Goal: Task Accomplishment & Management: Manage account settings

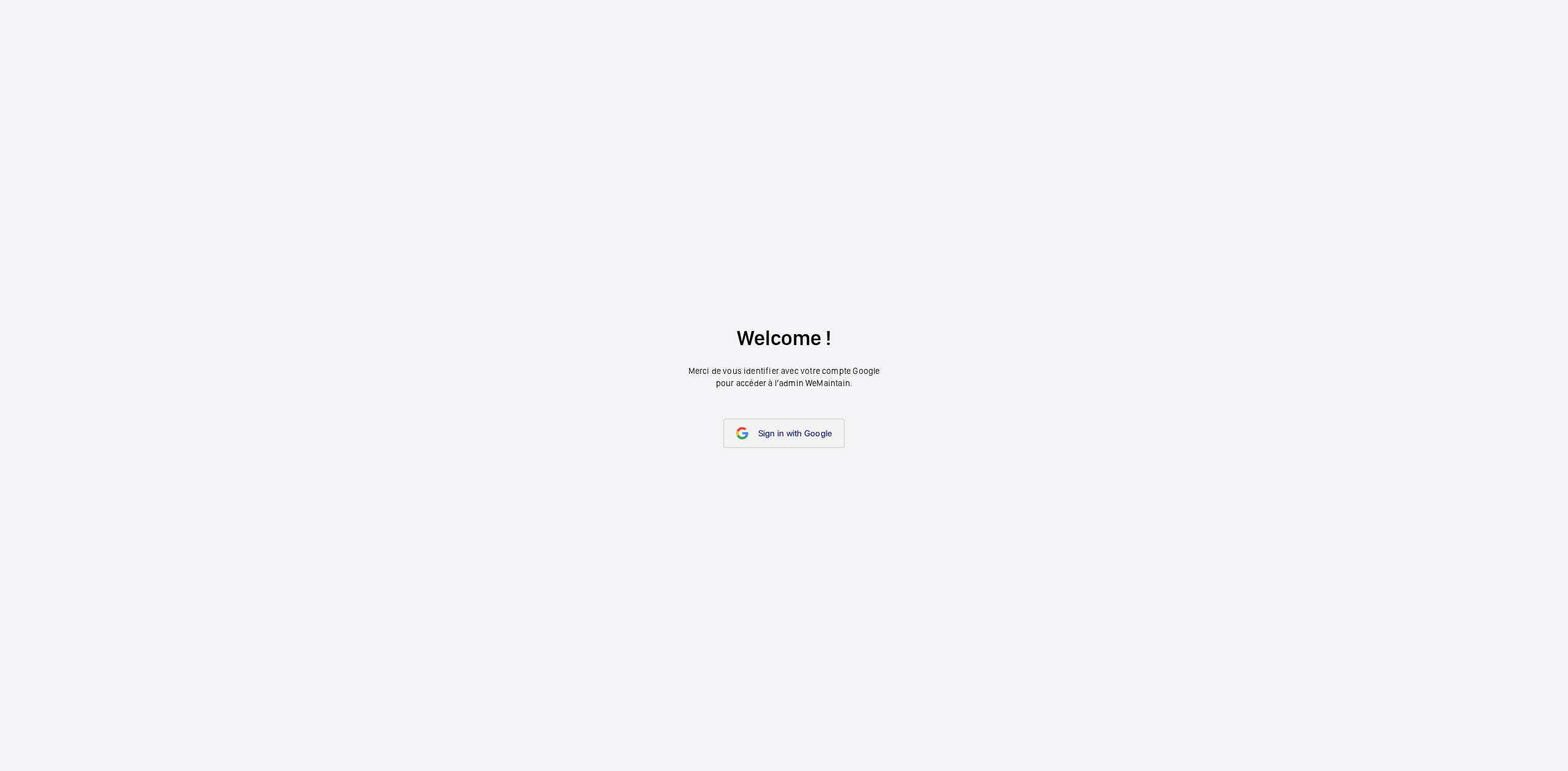
click at [765, 428] on span "Sign in with Google" at bounding box center [794, 433] width 74 height 9
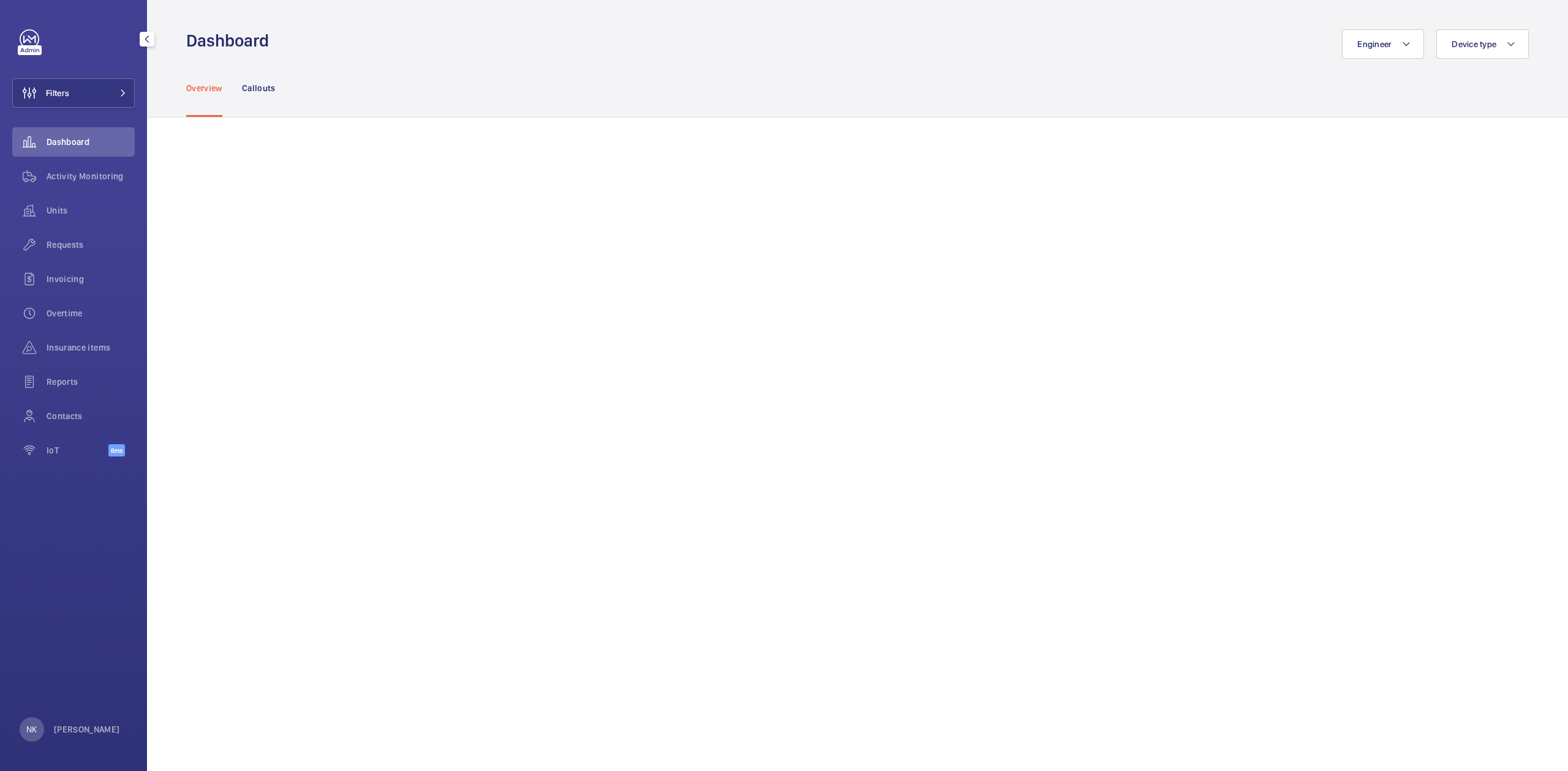
click at [93, 137] on span "Dashboard" at bounding box center [91, 142] width 88 height 12
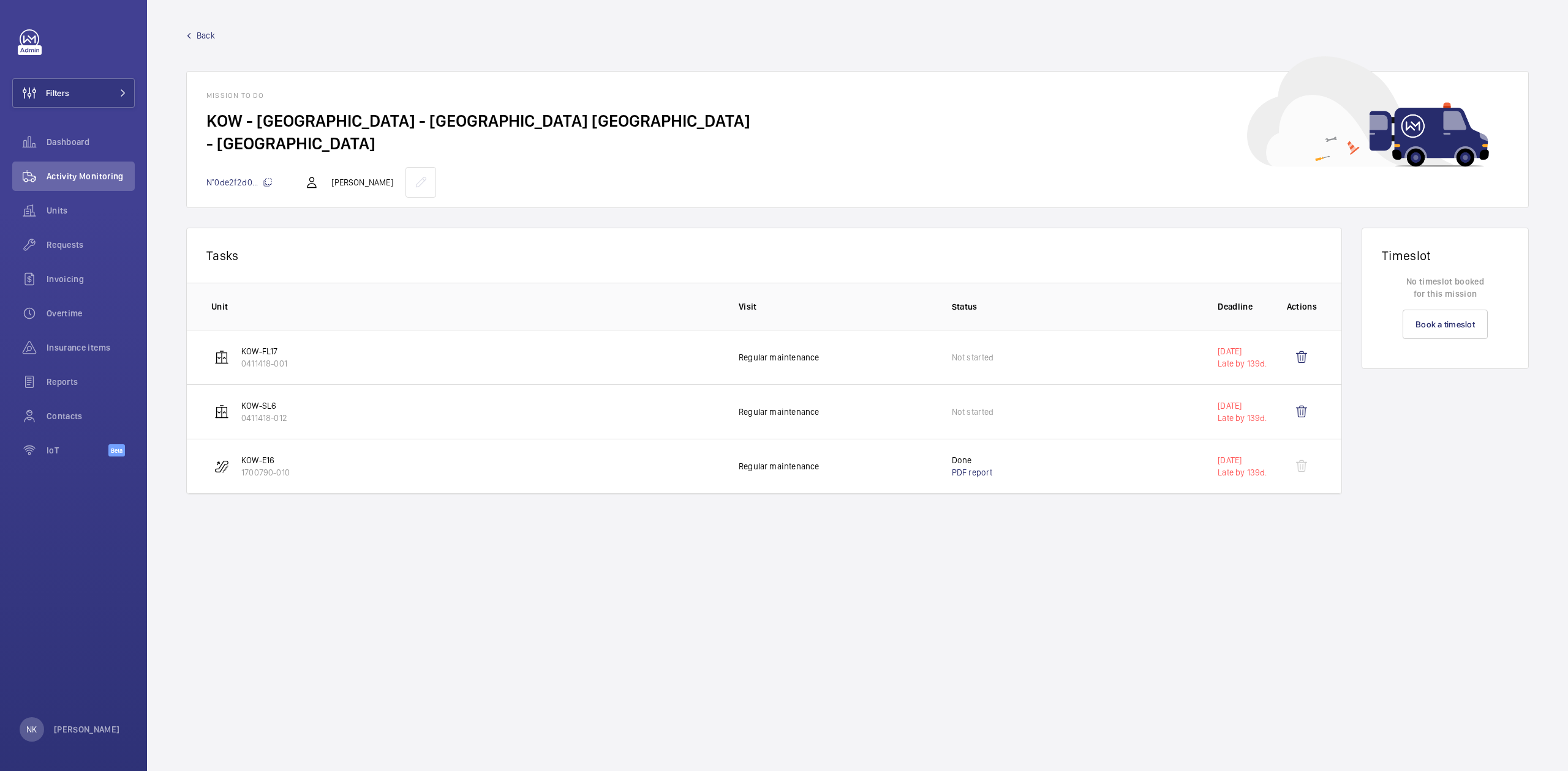
click at [267, 182] on mat-icon at bounding box center [268, 182] width 9 height 9
click at [258, 469] on p "1700790-010" at bounding box center [265, 472] width 48 height 12
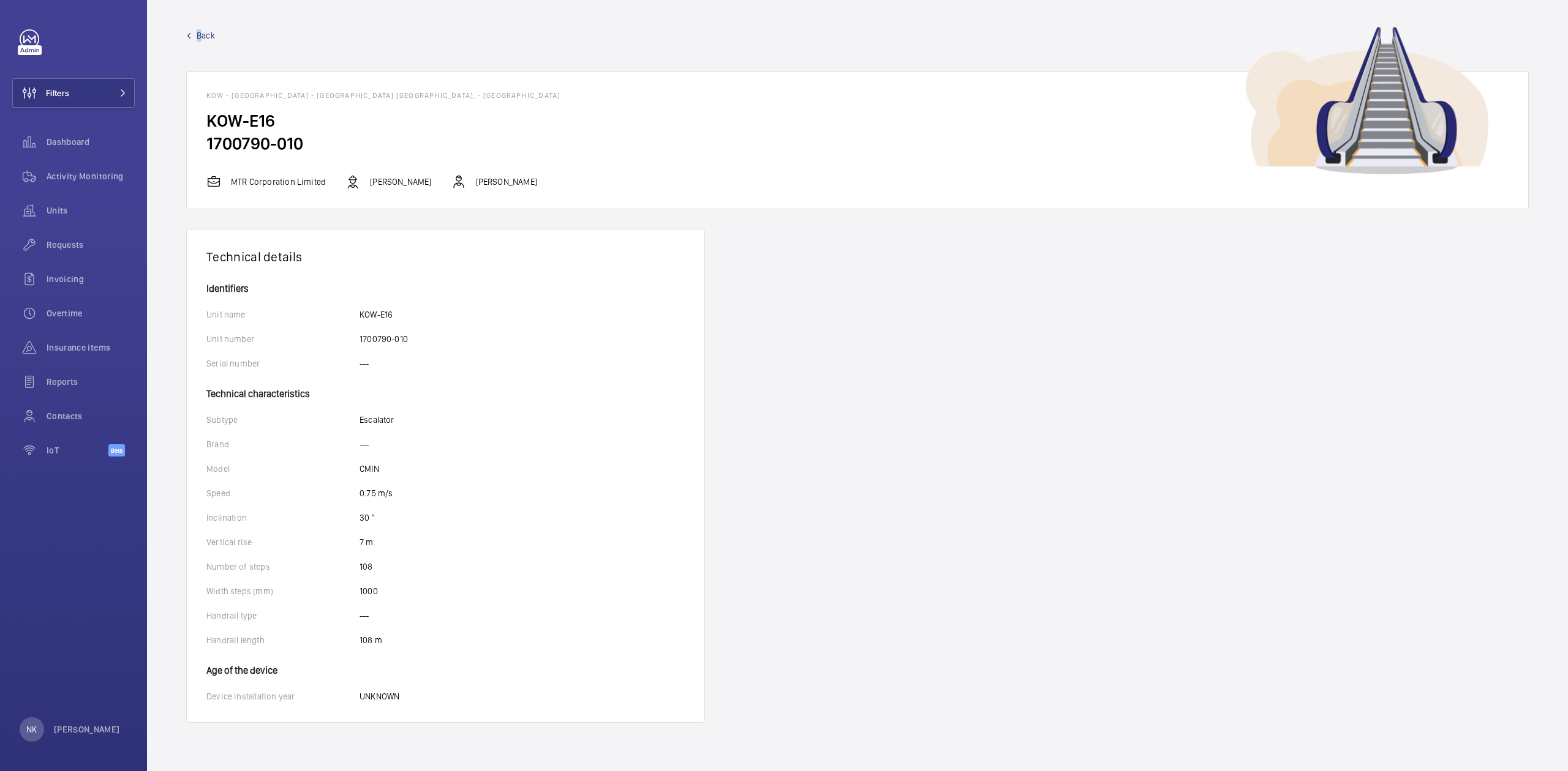
click at [199, 37] on span "Back" at bounding box center [205, 35] width 18 height 12
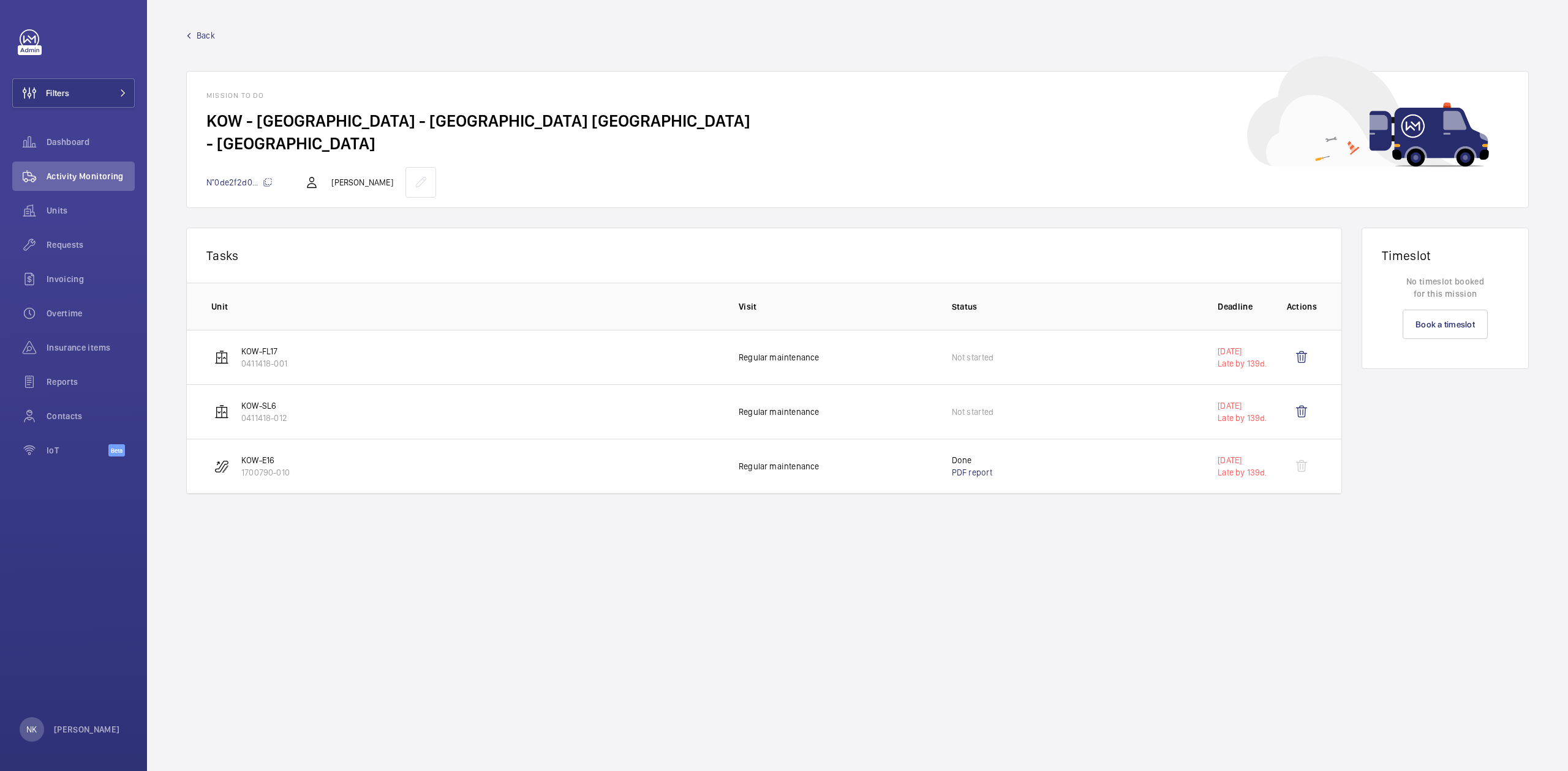
click at [195, 35] on link "Back" at bounding box center [857, 35] width 1342 height 12
click at [194, 35] on link "Back" at bounding box center [857, 35] width 1342 height 12
click at [198, 30] on span "Back" at bounding box center [205, 35] width 18 height 12
click at [203, 29] on span "Back" at bounding box center [205, 35] width 18 height 12
click at [27, 45] on div at bounding box center [29, 50] width 24 height 9
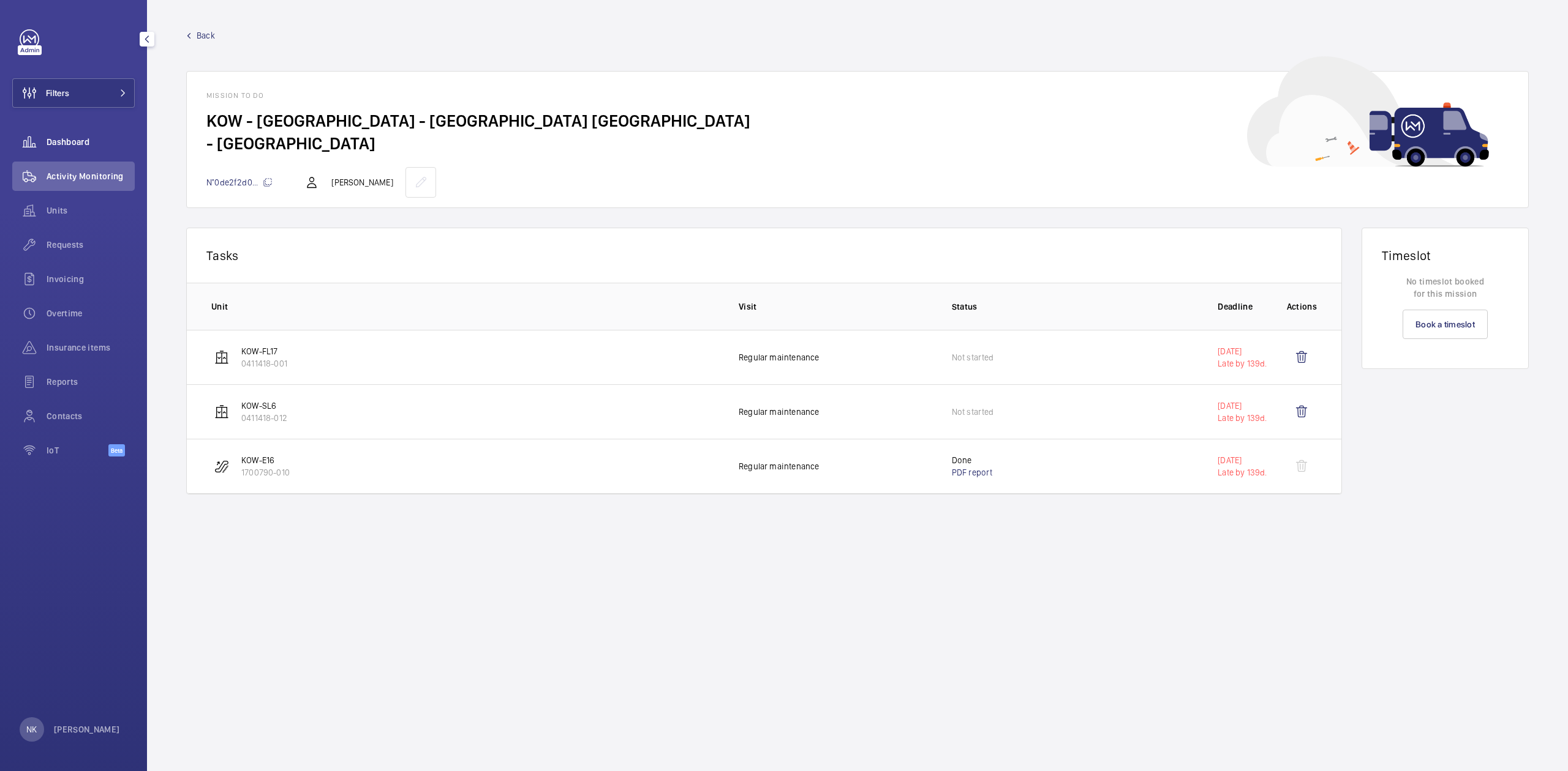
click at [58, 146] on span "Dashboard" at bounding box center [91, 142] width 88 height 12
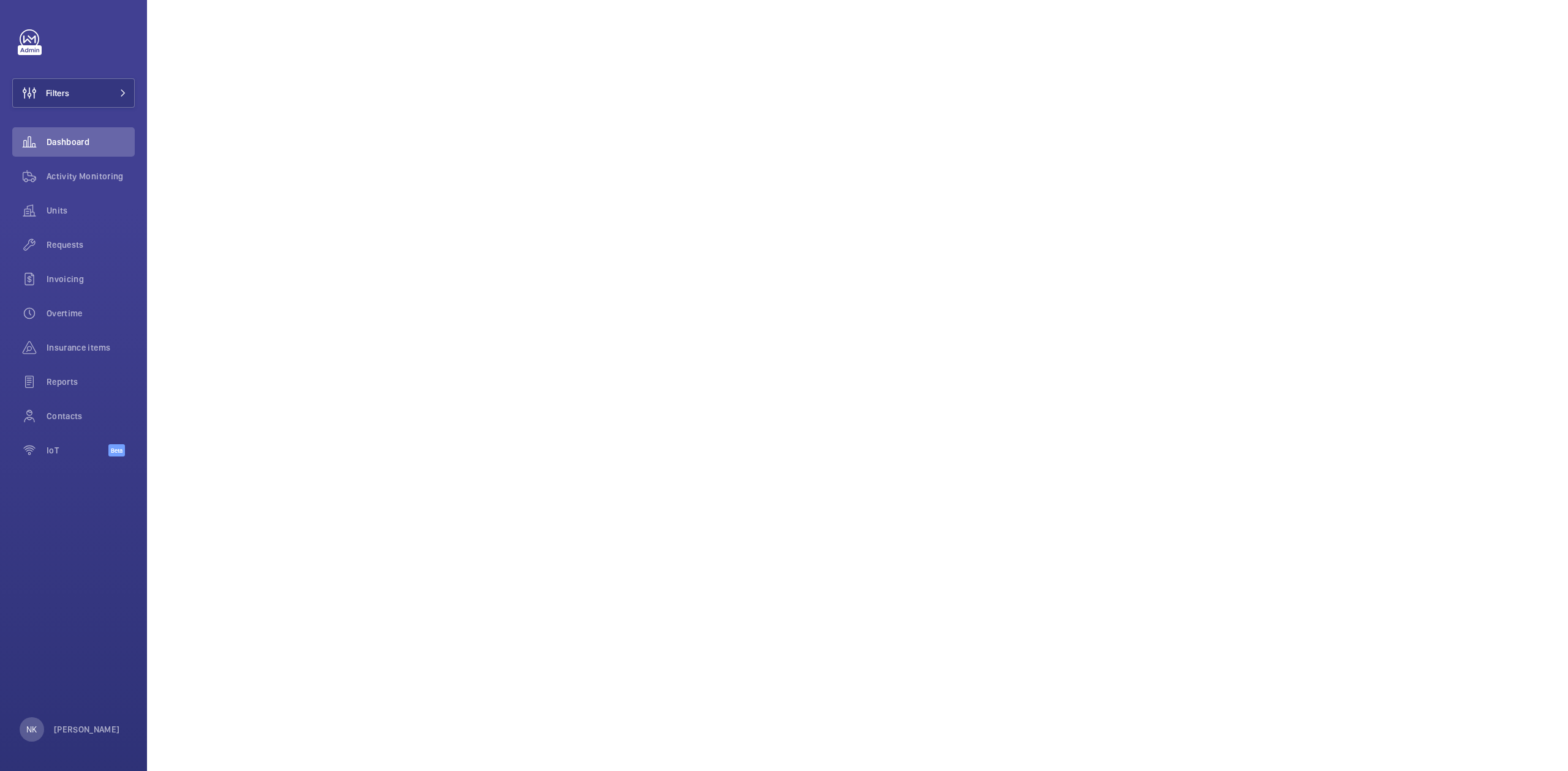
scroll to position [994, 0]
click at [64, 283] on span "Invoicing" at bounding box center [91, 279] width 88 height 12
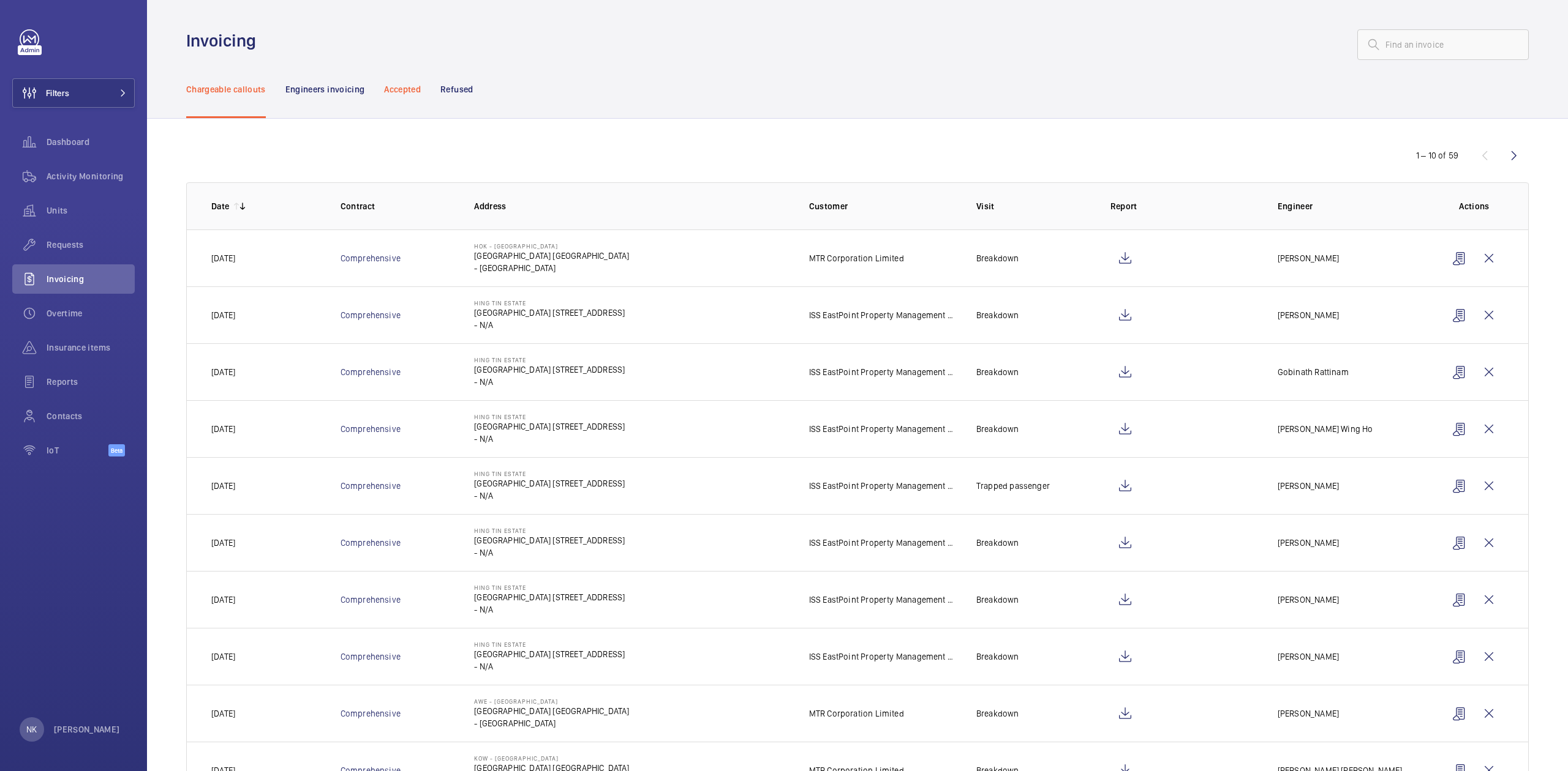
click at [406, 101] on div "Accepted" at bounding box center [402, 89] width 37 height 58
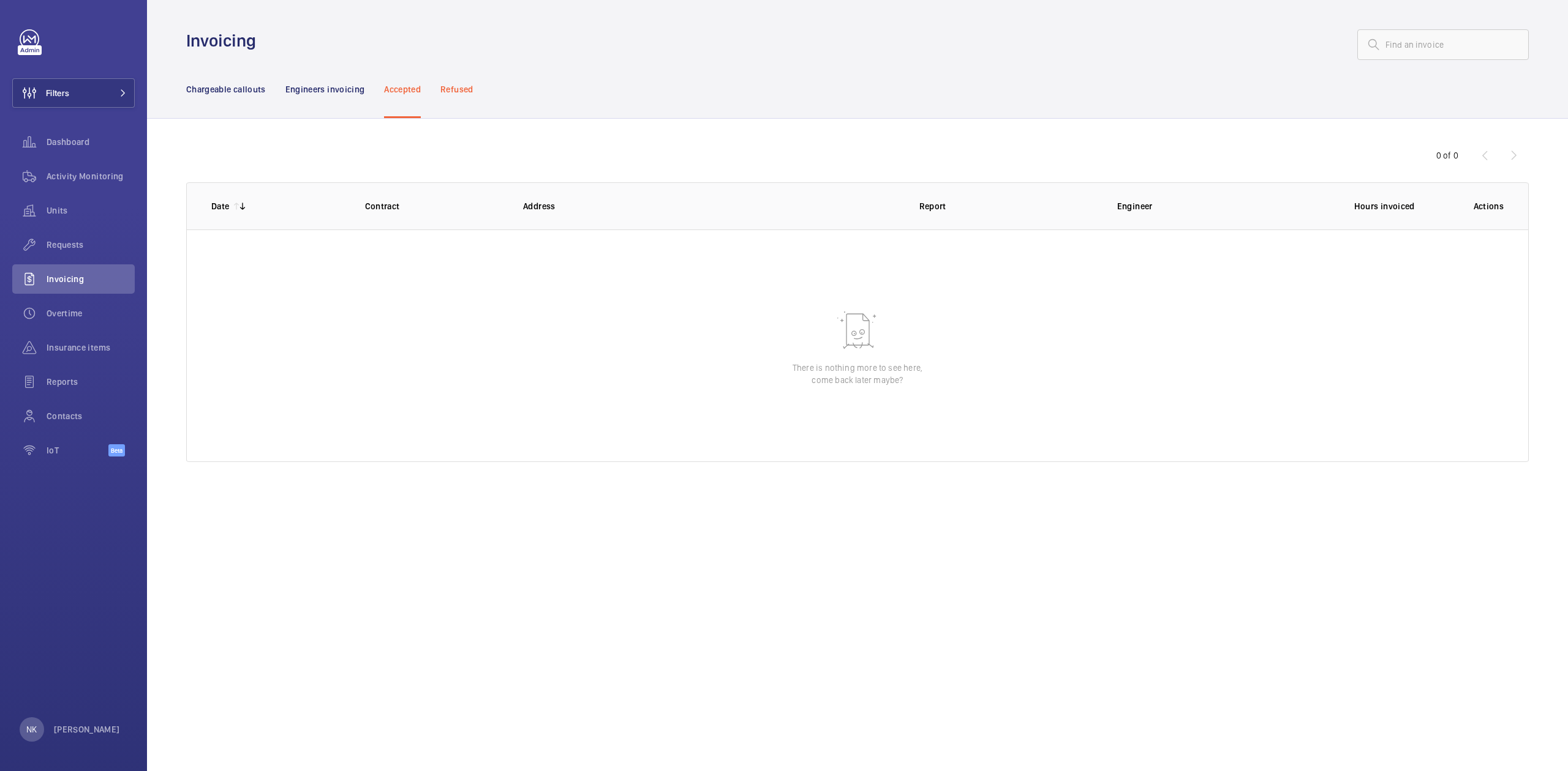
drag, startPoint x: 433, startPoint y: 77, endPoint x: 456, endPoint y: 86, distance: 24.7
click at [449, 85] on nav "Chargeable callouts Engineers invoicing Accepted Refused" at bounding box center [330, 89] width 287 height 58
click at [458, 86] on p "Refused" at bounding box center [457, 89] width 33 height 12
click at [350, 82] on div "Engineers invoicing" at bounding box center [325, 89] width 80 height 58
click at [408, 103] on div "Accepted" at bounding box center [402, 89] width 37 height 58
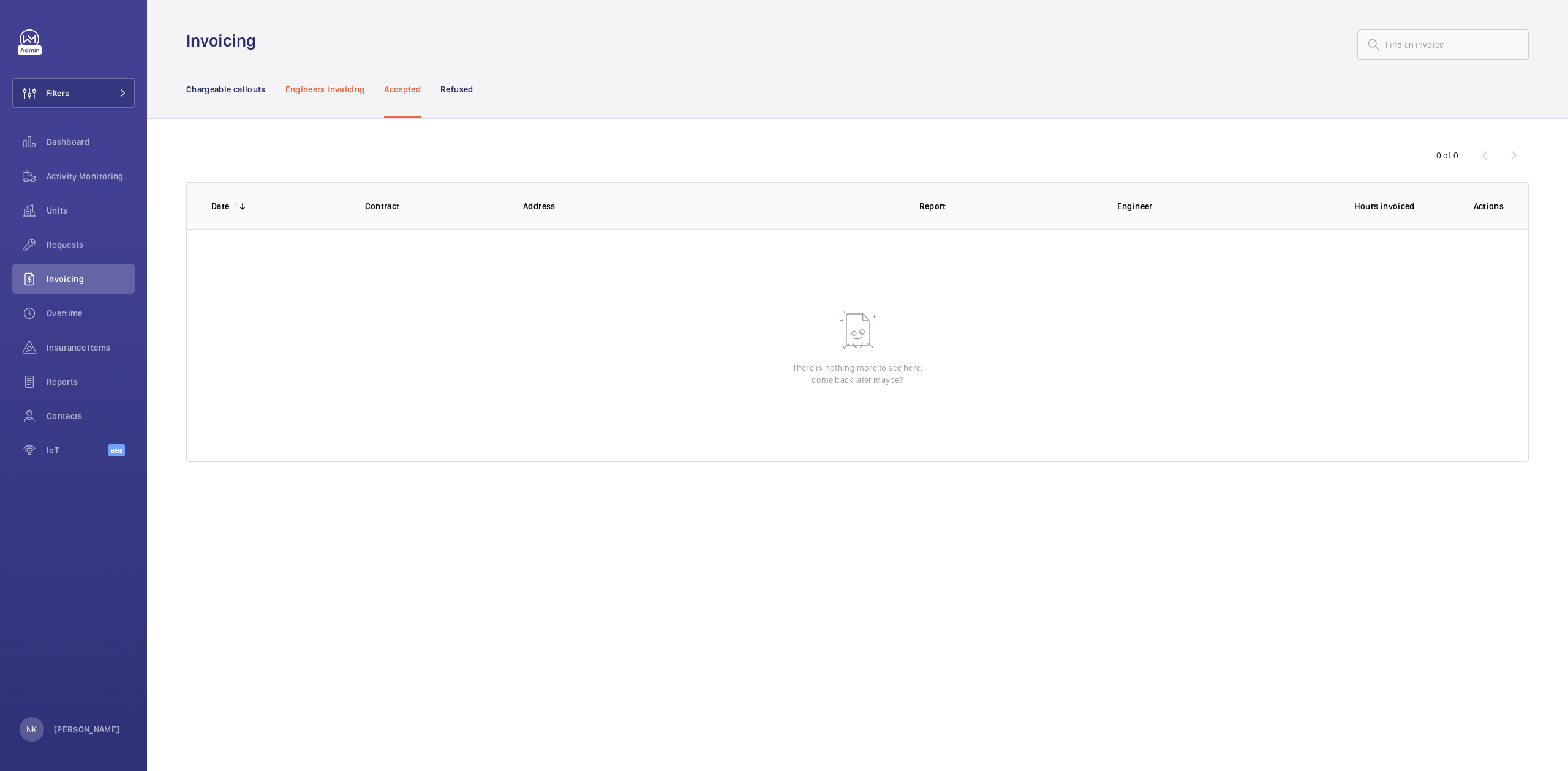
click at [343, 88] on p "Engineers invoicing" at bounding box center [325, 89] width 80 height 12
click at [246, 86] on p "Chargeable callouts" at bounding box center [226, 89] width 80 height 12
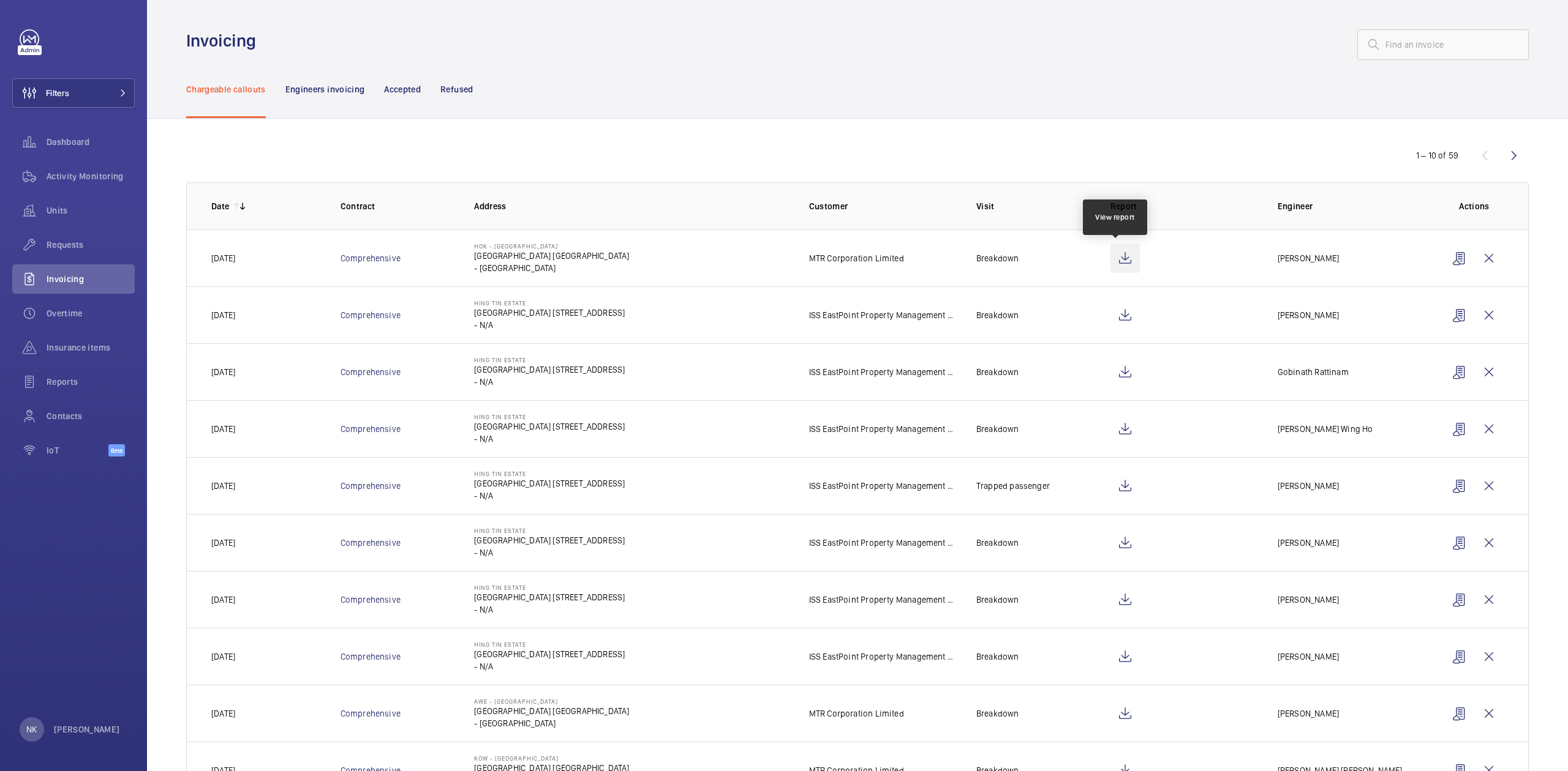
click at [1117, 250] on wm-front-icon-button at bounding box center [1124, 258] width 29 height 29
click at [40, 250] on wm-front-icon-button at bounding box center [29, 244] width 35 height 29
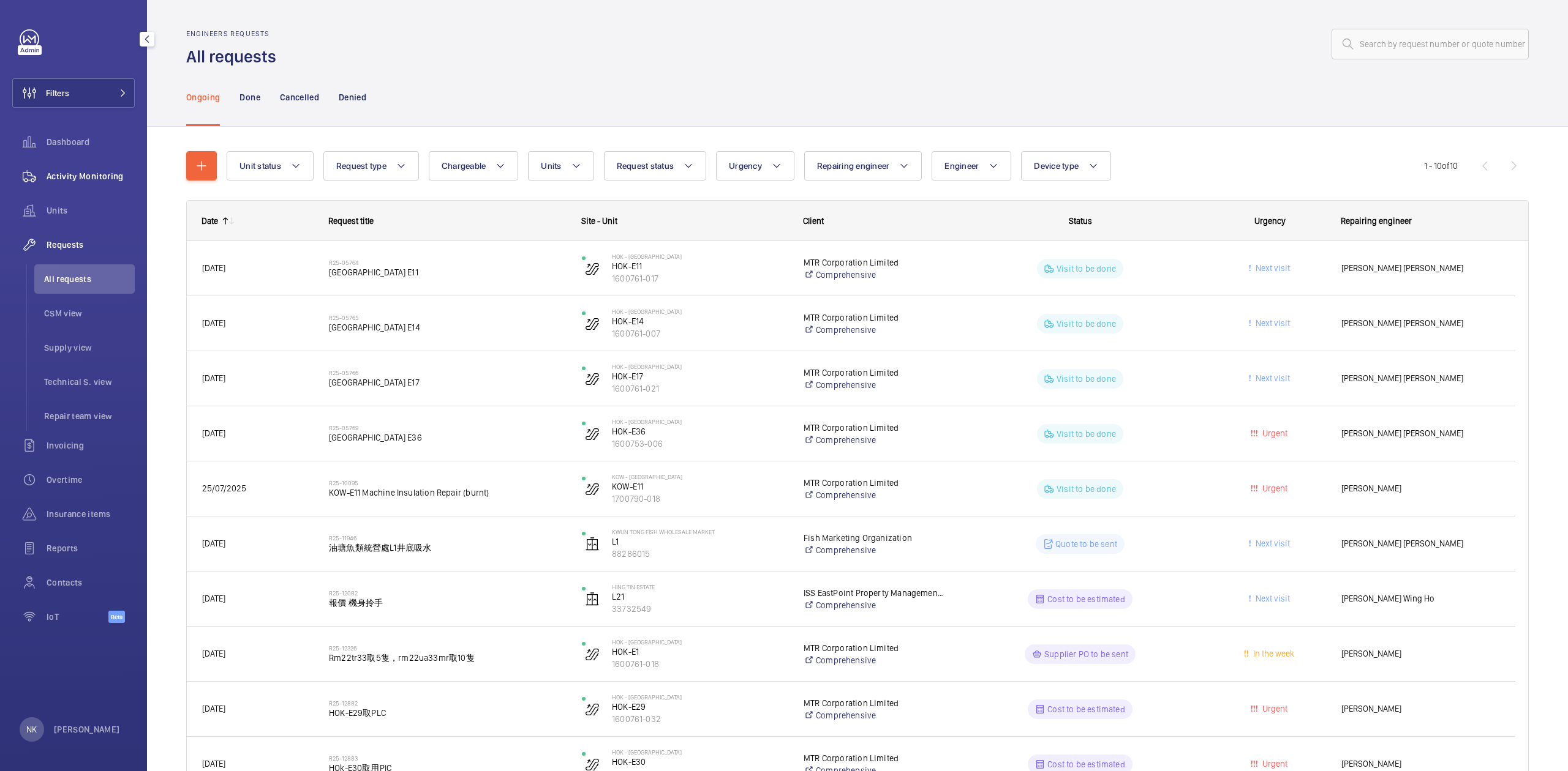
click at [79, 179] on span "Activity Monitoring" at bounding box center [91, 176] width 88 height 12
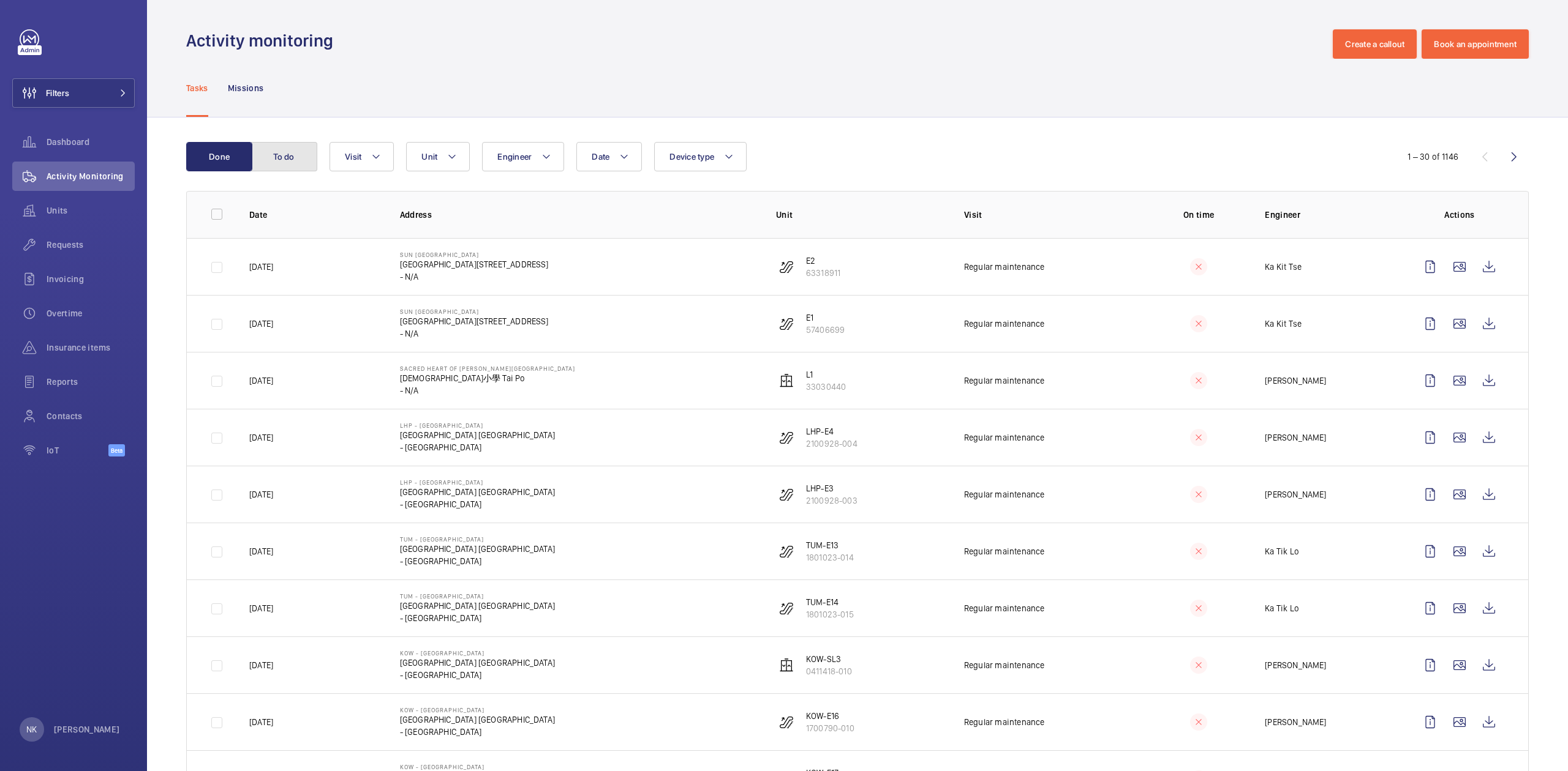
click at [268, 162] on button "To do" at bounding box center [284, 156] width 66 height 29
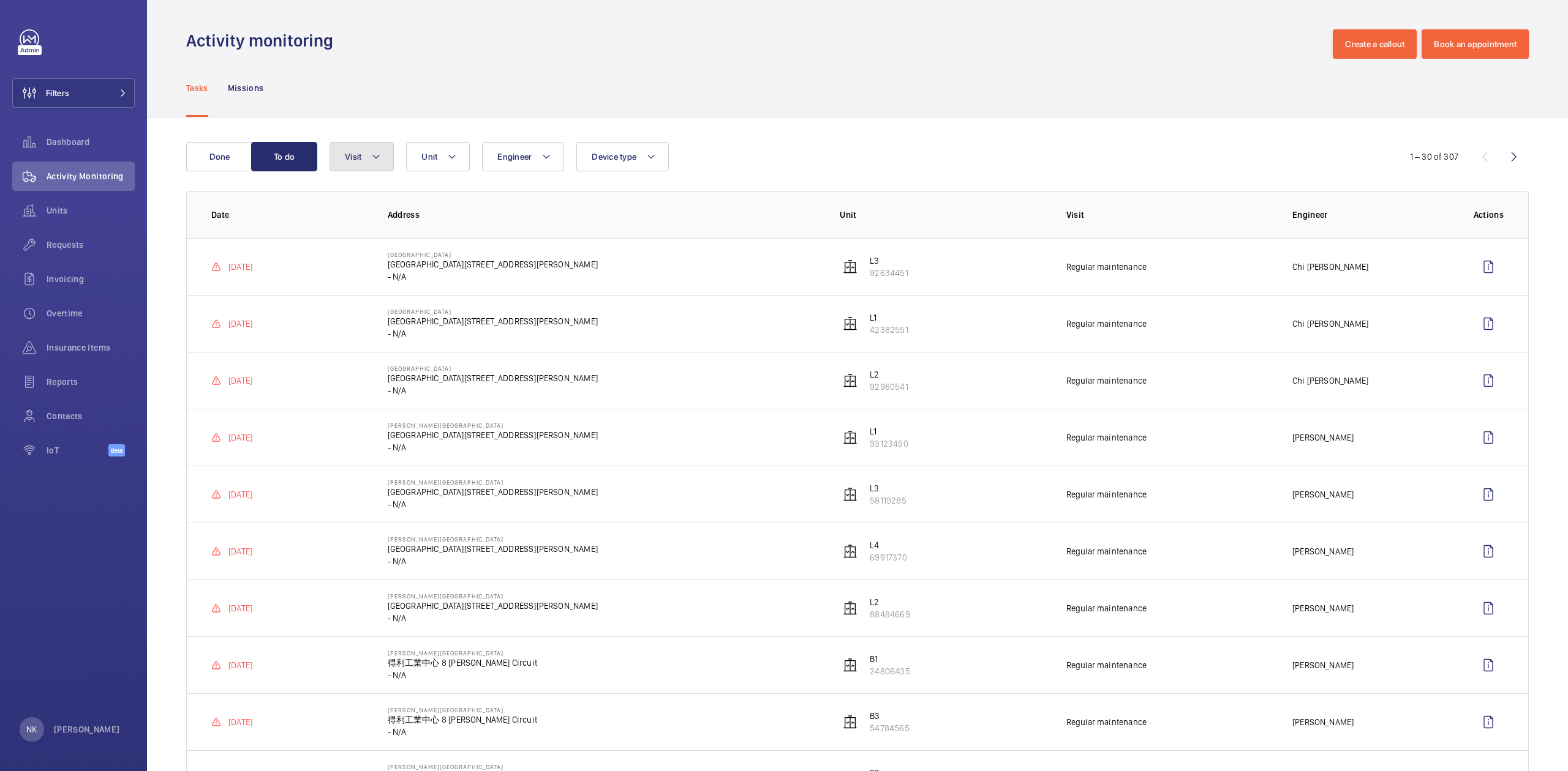
click at [360, 156] on span "Visit" at bounding box center [353, 156] width 16 height 9
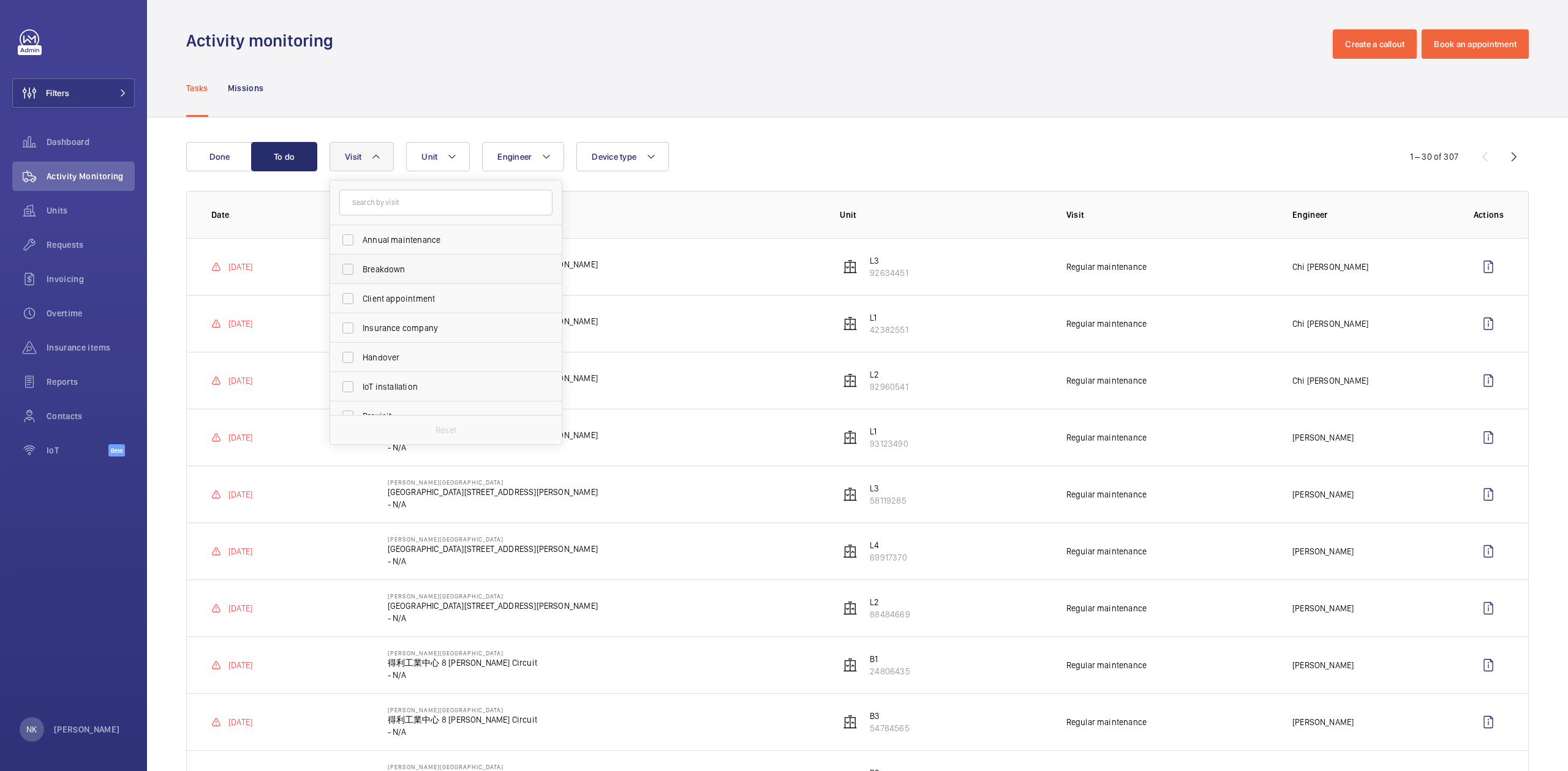
click at [390, 273] on span "Breakdown" at bounding box center [446, 269] width 169 height 12
click at [360, 273] on input "Breakdown" at bounding box center [347, 269] width 24 height 24
checkbox input "true"
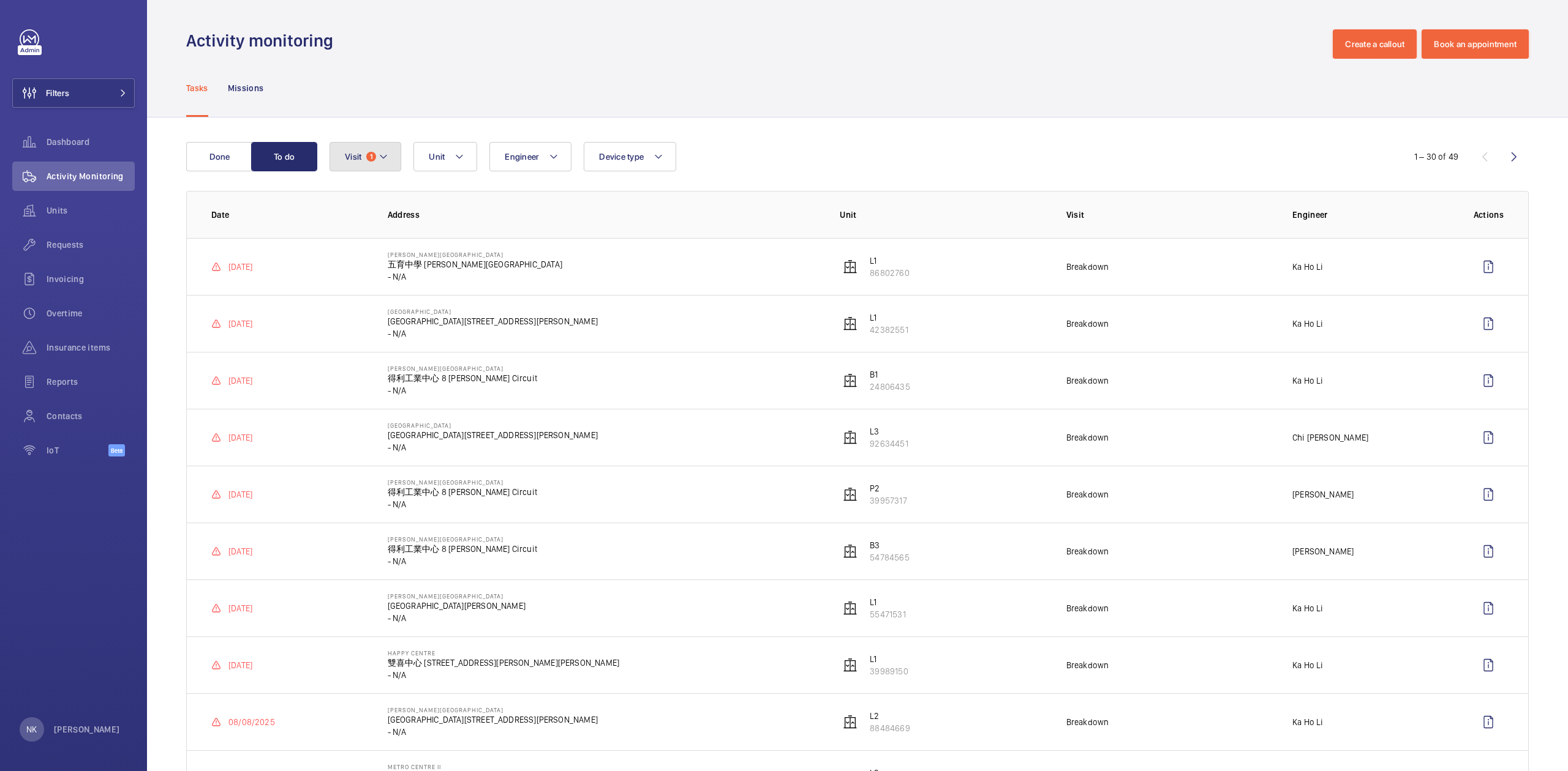
click at [388, 153] on mat-icon at bounding box center [383, 157] width 9 height 15
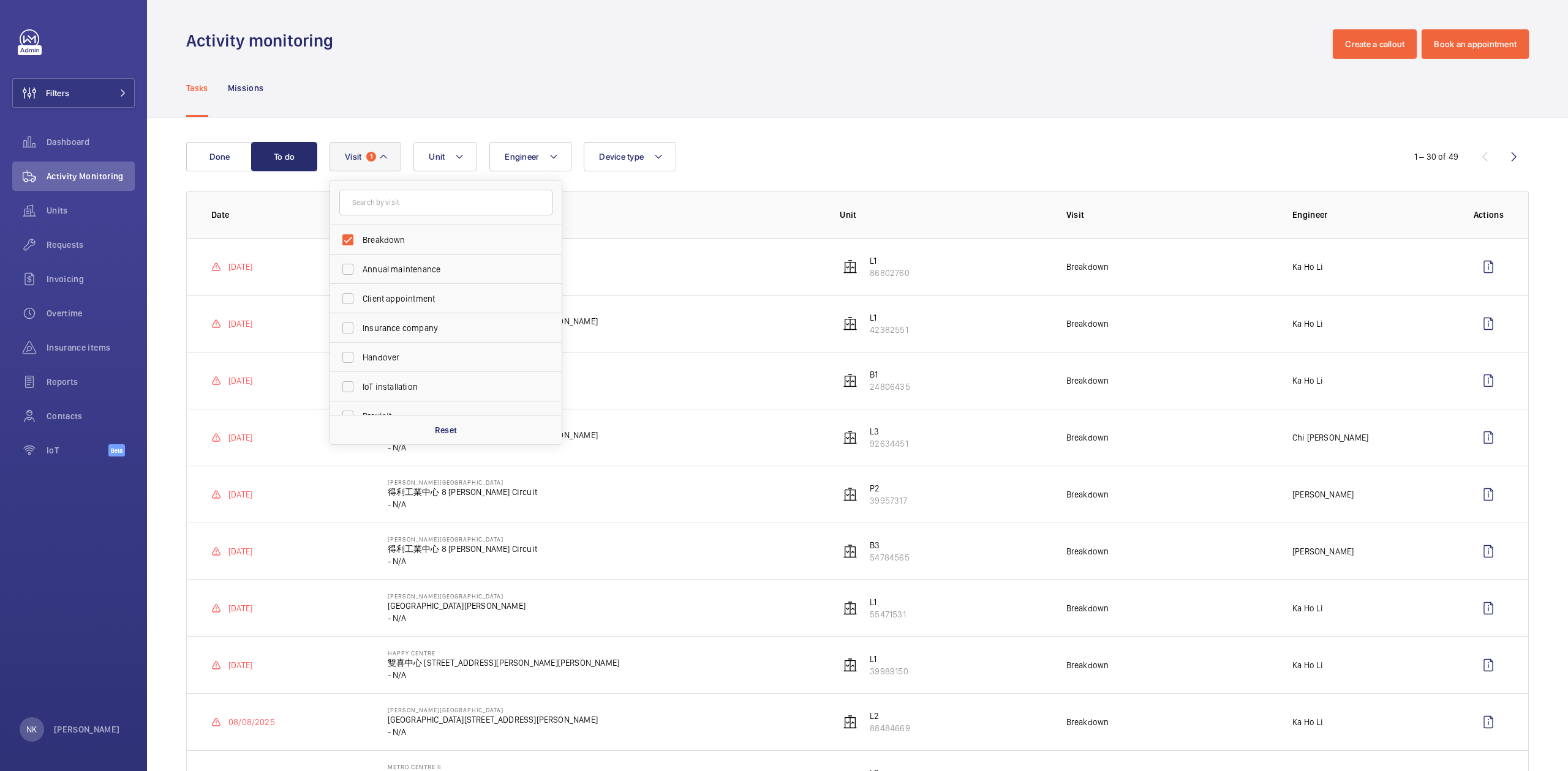
click at [375, 156] on span "1" at bounding box center [371, 156] width 9 height 9
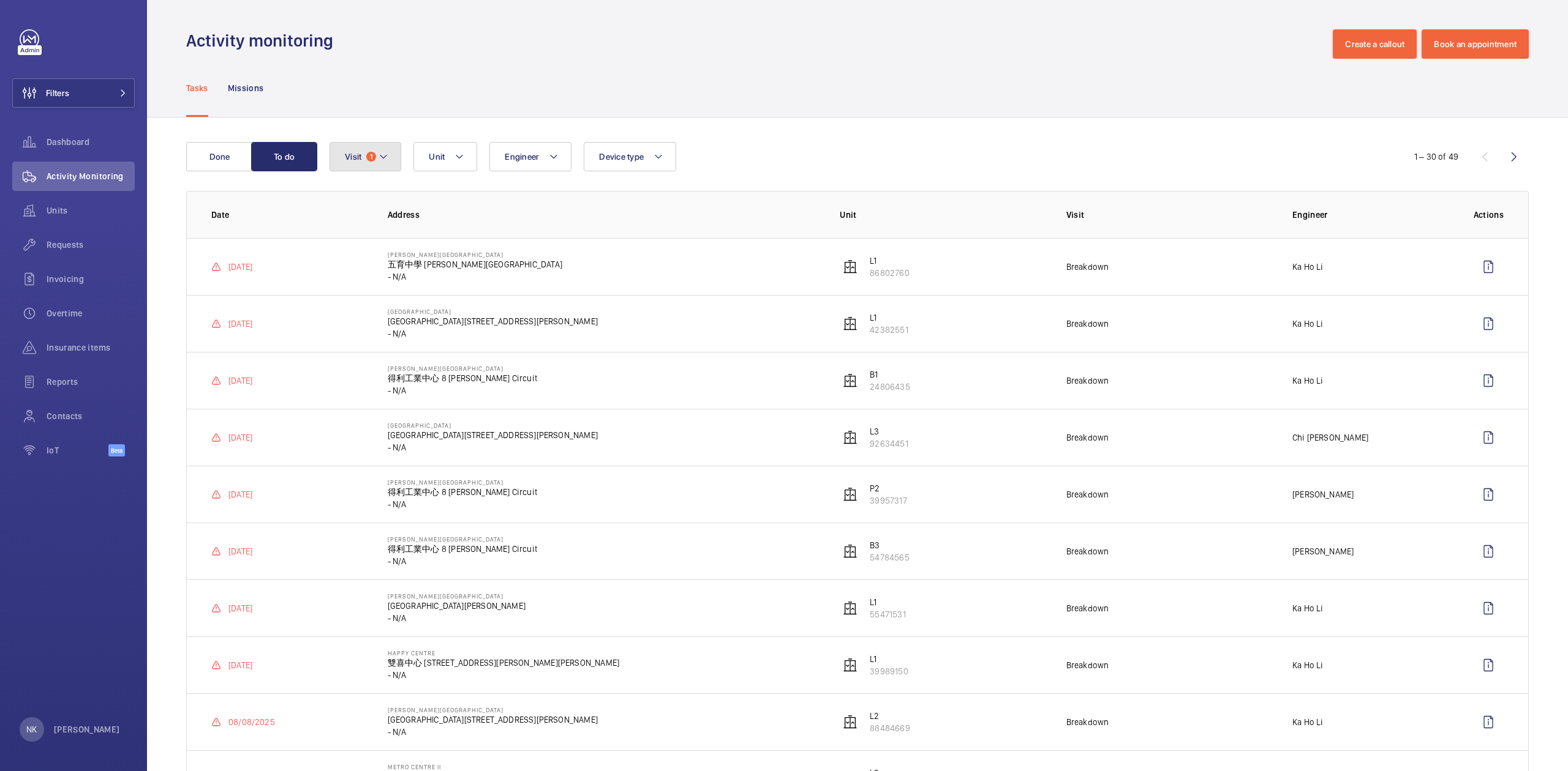
click at [345, 153] on span "Visit" at bounding box center [353, 156] width 16 height 9
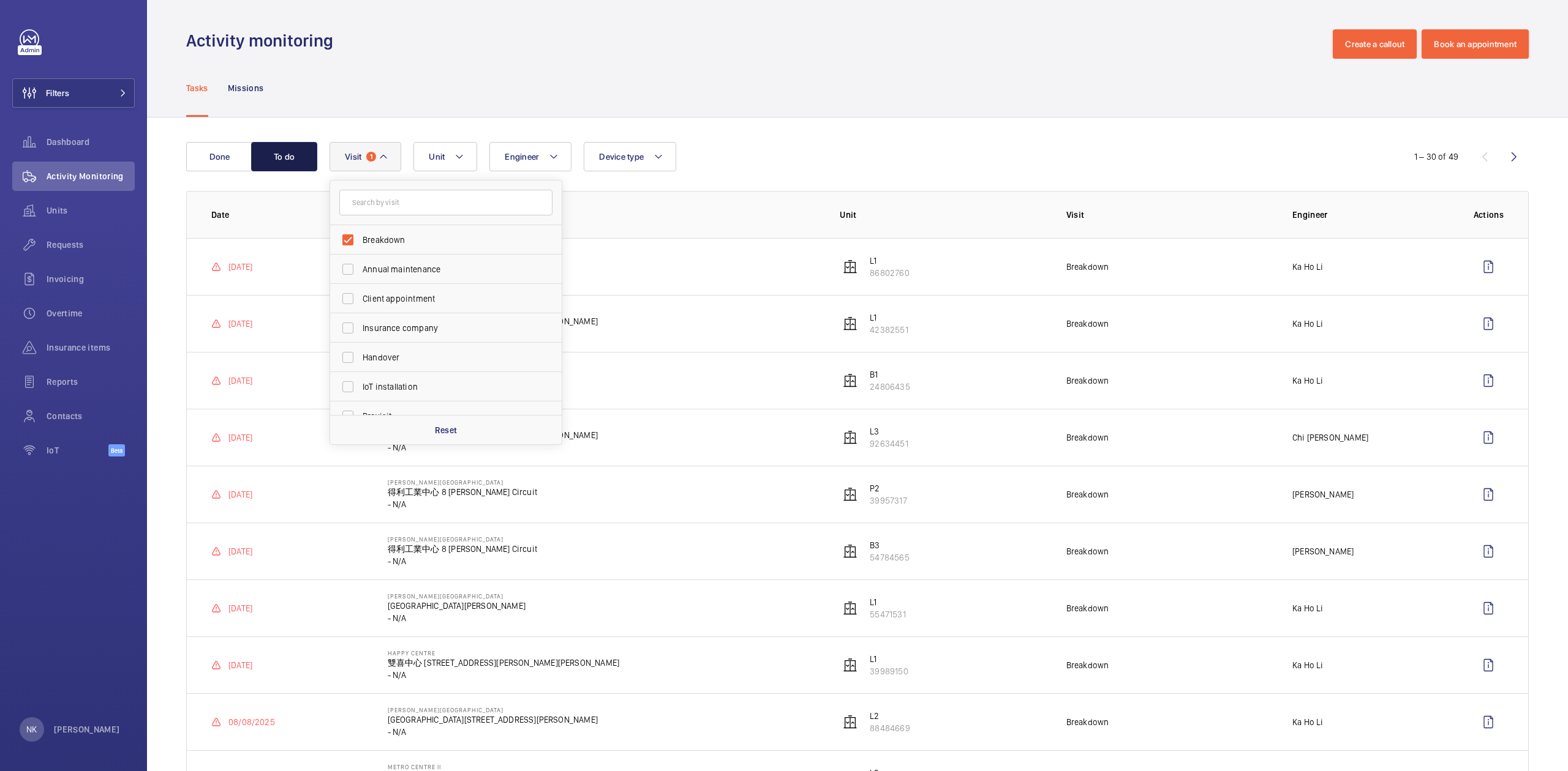
click at [277, 156] on button "To do" at bounding box center [284, 156] width 66 height 29
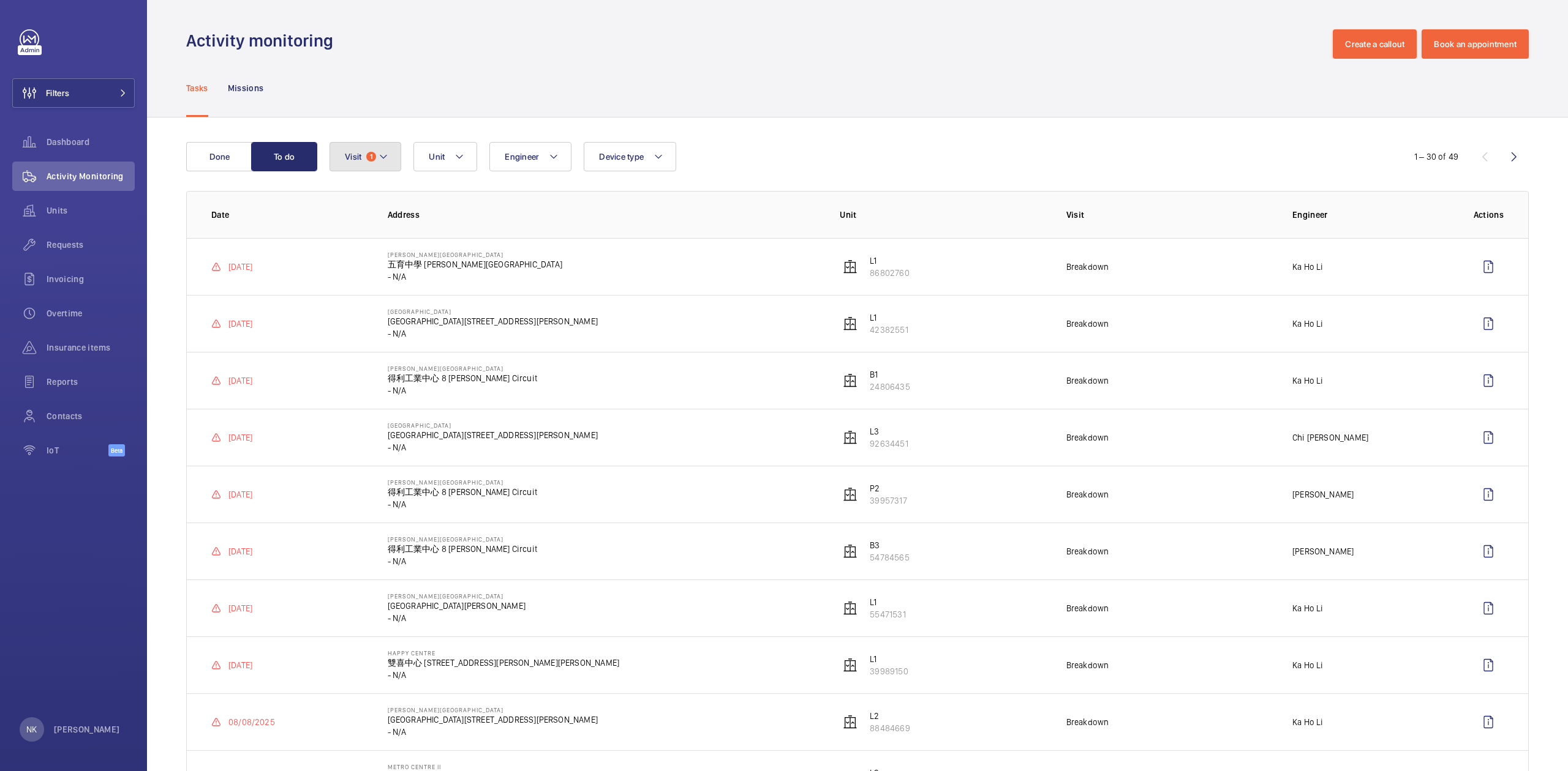
click at [390, 155] on button "Visit 1" at bounding box center [365, 156] width 72 height 29
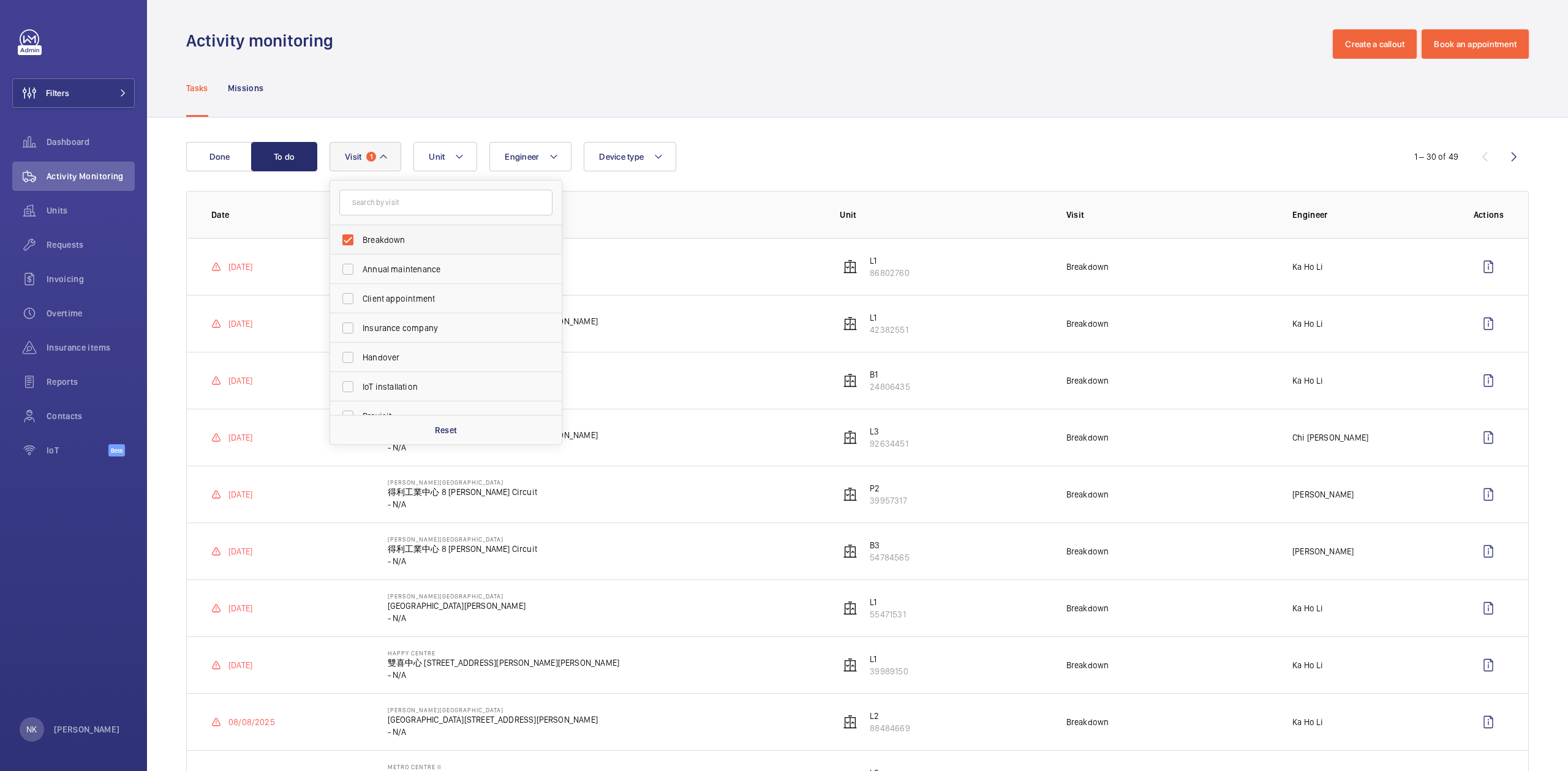
click at [390, 238] on span "Breakdown" at bounding box center [446, 240] width 169 height 12
click at [360, 238] on input "Breakdown" at bounding box center [347, 240] width 24 height 24
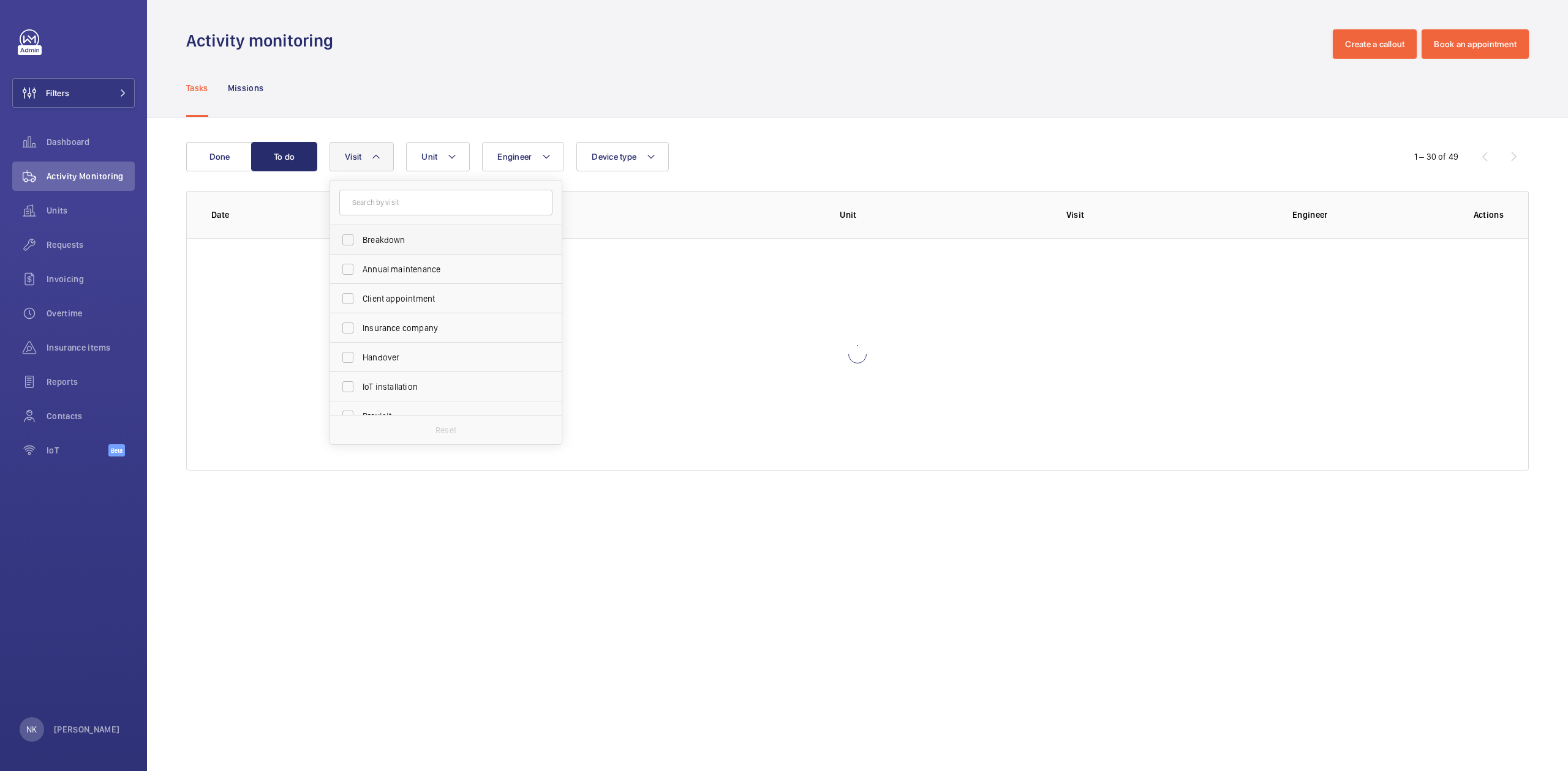
click at [389, 238] on span "Breakdown" at bounding box center [446, 240] width 169 height 12
click at [360, 238] on input "Breakdown" at bounding box center [347, 240] width 24 height 24
checkbox input "true"
click at [386, 271] on span "Annual maintenance" at bounding box center [446, 269] width 169 height 12
click at [360, 271] on input "Annual maintenance" at bounding box center [347, 269] width 24 height 24
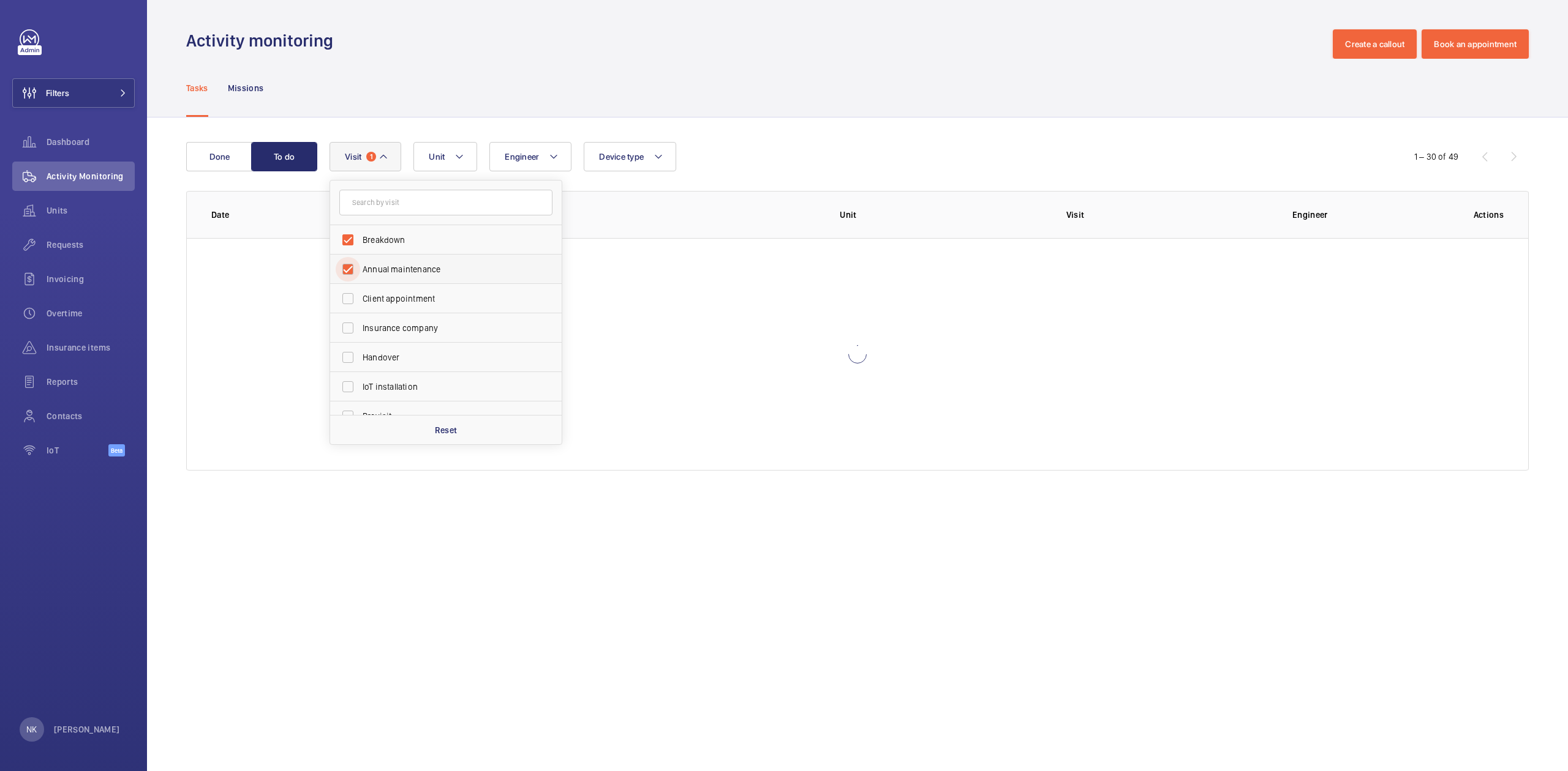
checkbox input "true"
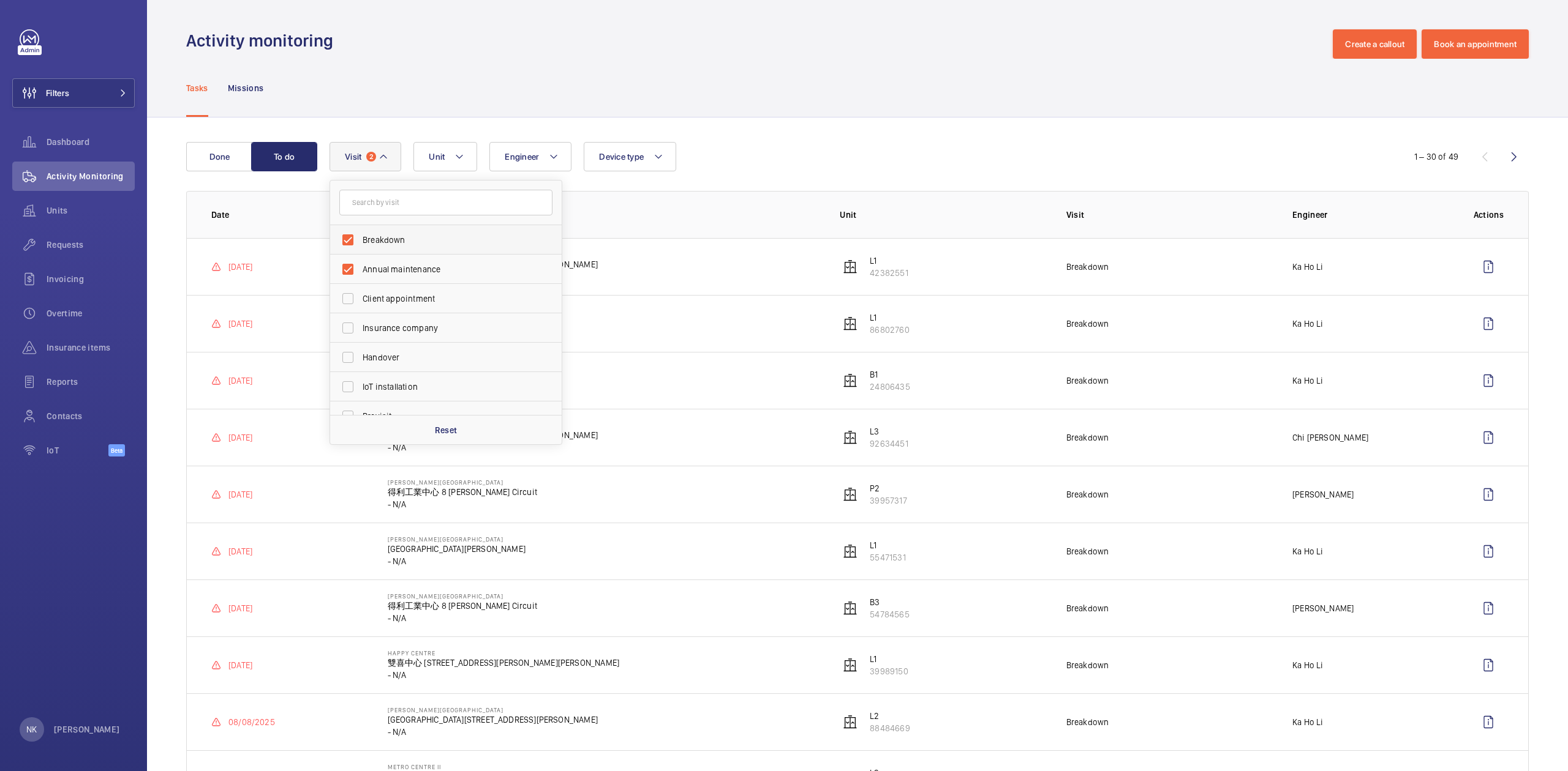
click at [387, 227] on label "Breakdown" at bounding box center [436, 240] width 213 height 29
click at [391, 246] on label "Breakdown" at bounding box center [436, 240] width 213 height 29
click at [360, 246] on input "Breakdown" at bounding box center [347, 240] width 24 height 24
checkbox input "false"
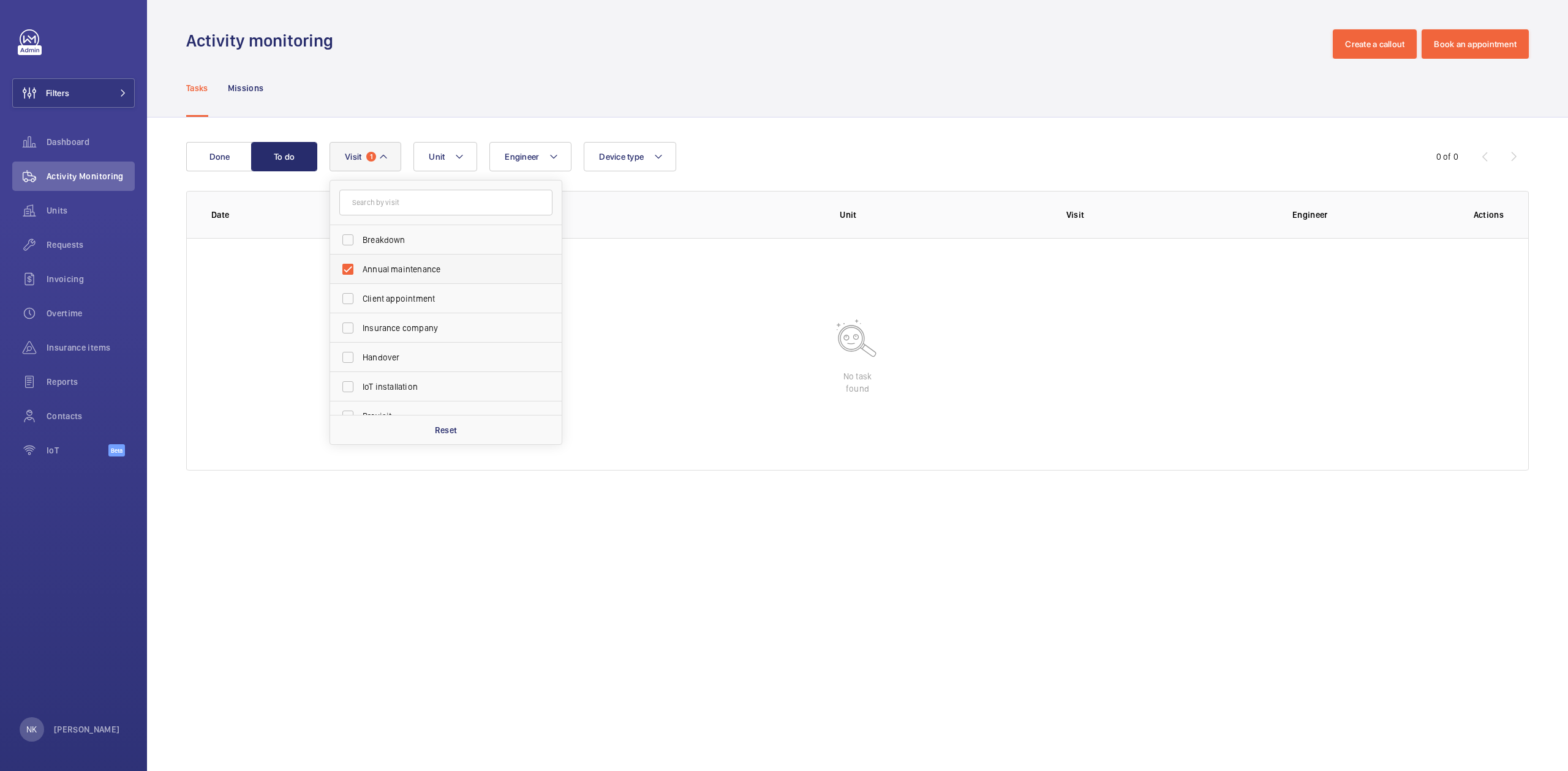
click at [393, 263] on label "Annual maintenance" at bounding box center [436, 269] width 213 height 29
click at [360, 263] on input "Annual maintenance" at bounding box center [347, 269] width 24 height 24
checkbox input "false"
click at [378, 60] on div "Tasks Missions" at bounding box center [857, 88] width 1342 height 58
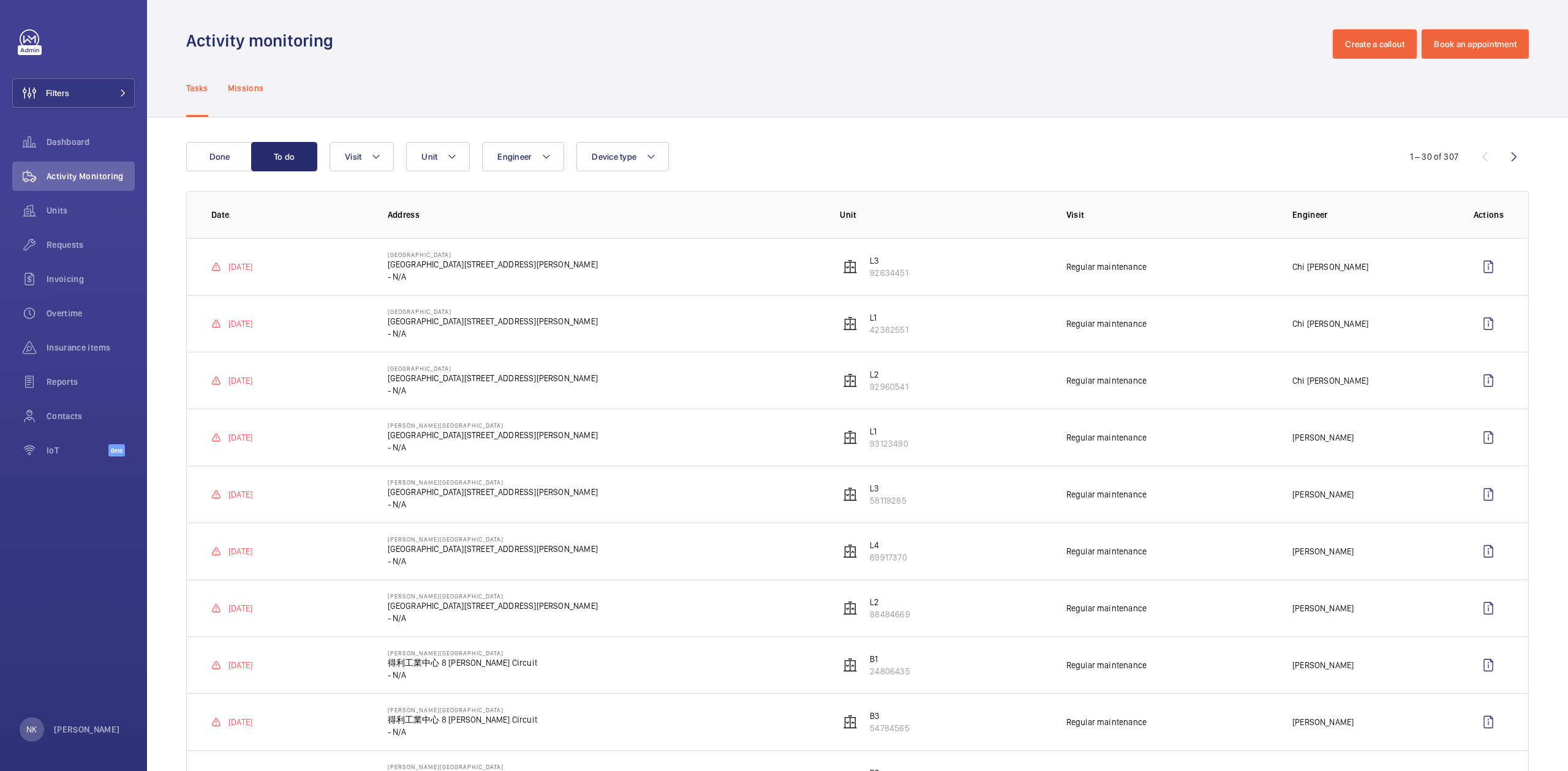
click at [259, 89] on p "Missions" at bounding box center [245, 88] width 36 height 12
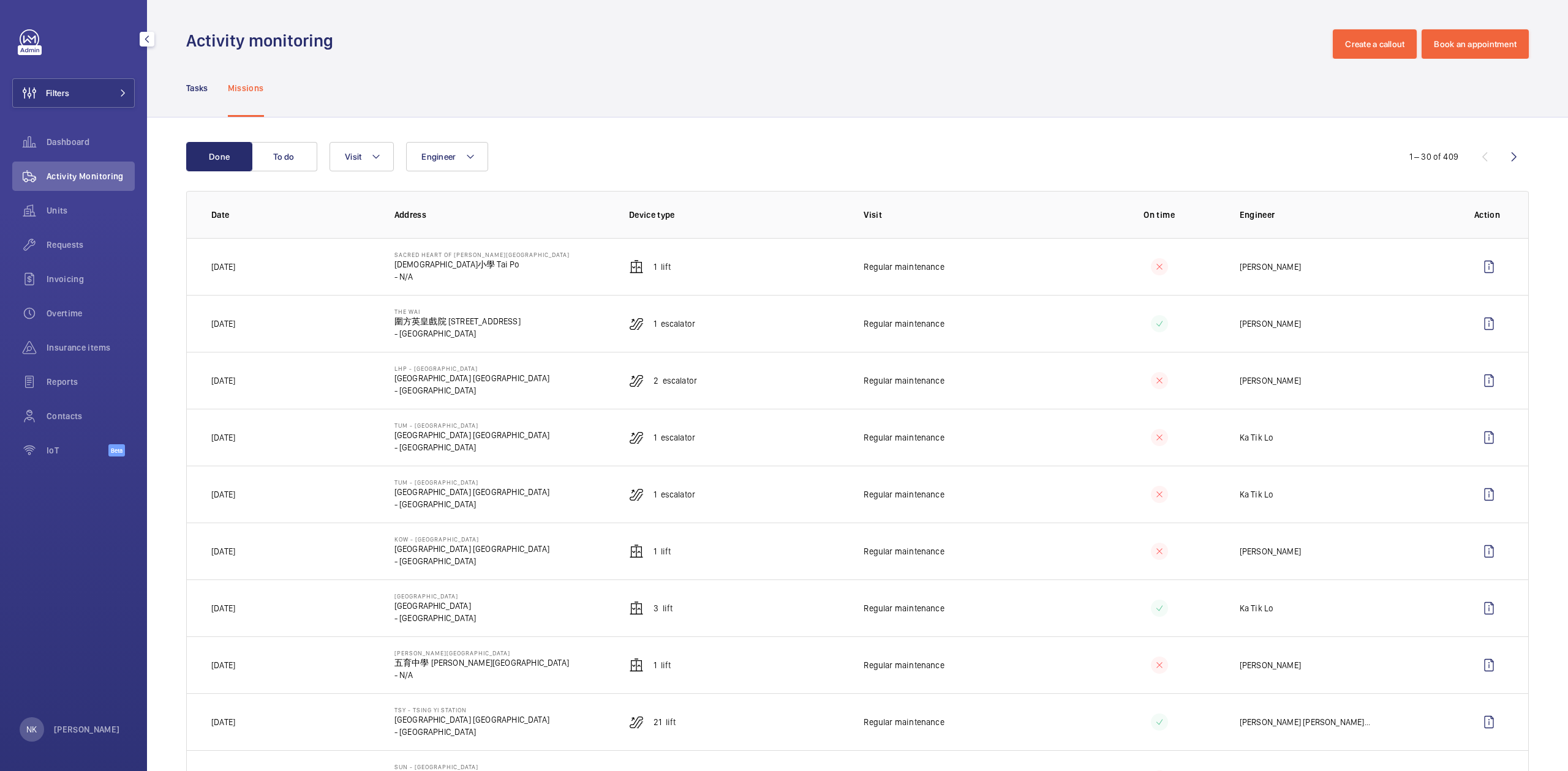
click at [211, 81] on nav "Tasks Missions" at bounding box center [225, 88] width 78 height 58
click at [196, 87] on p "Tasks" at bounding box center [197, 88] width 22 height 12
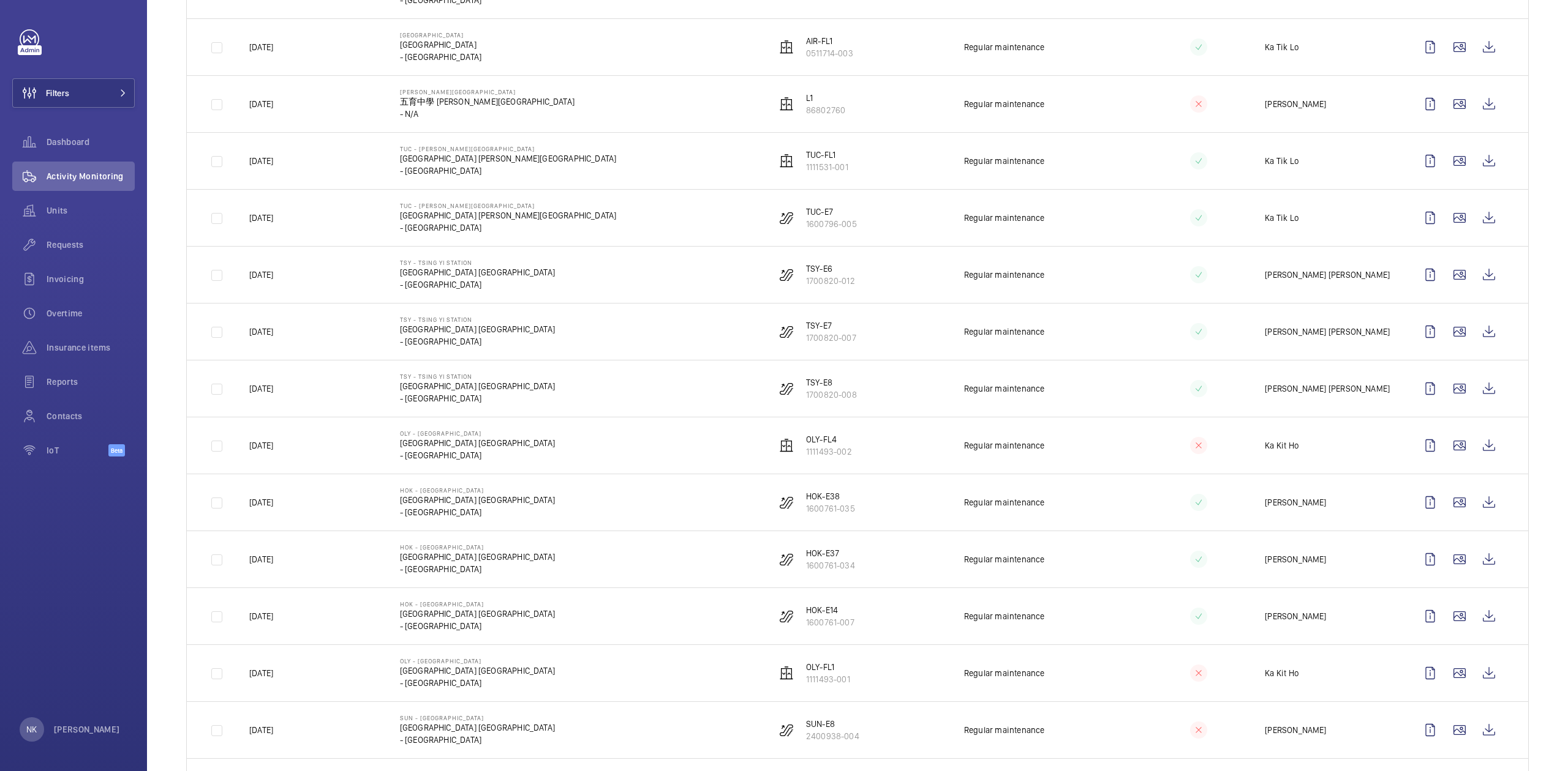
scroll to position [816, 0]
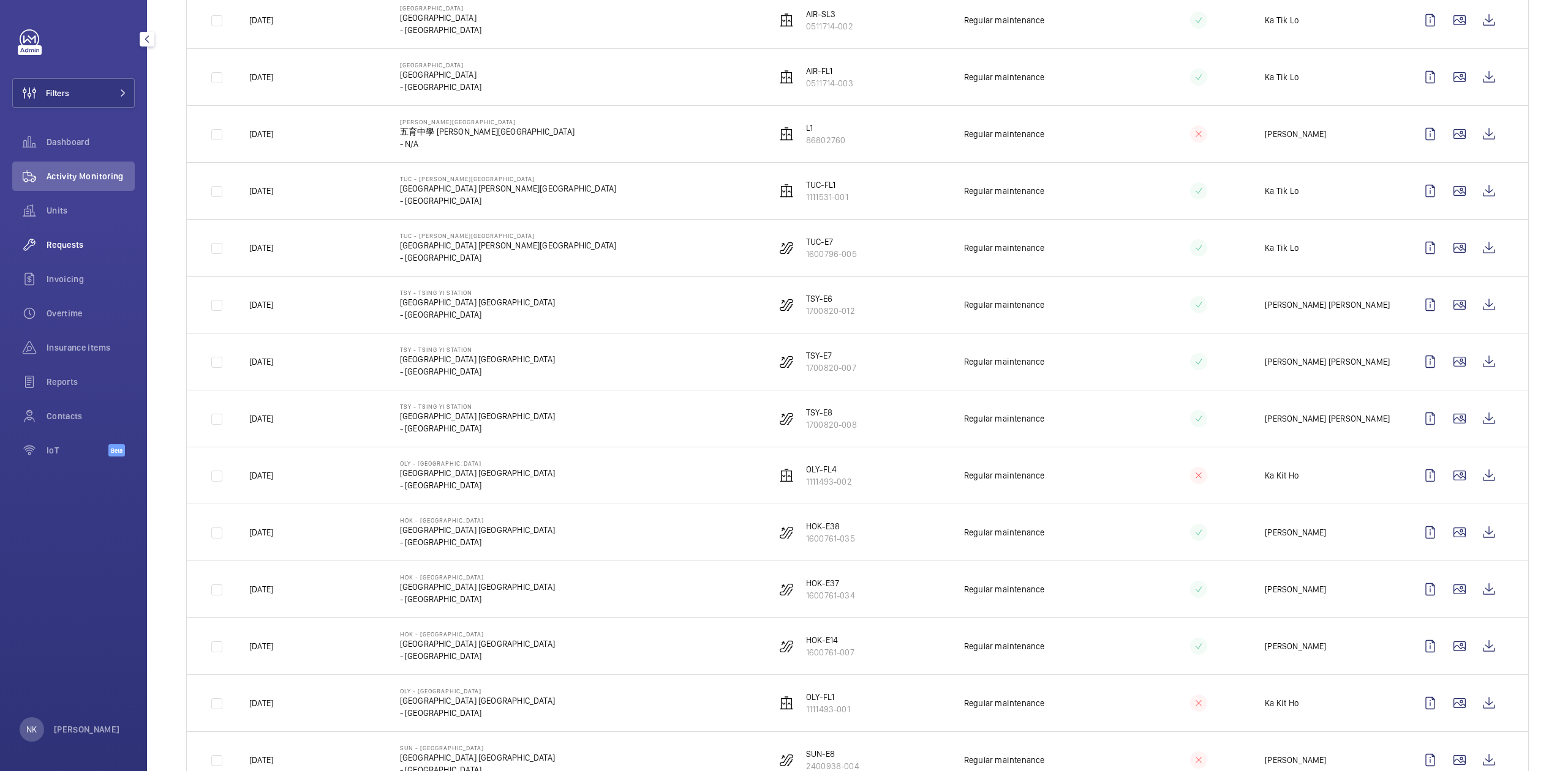
click at [54, 244] on span "Requests" at bounding box center [91, 245] width 88 height 12
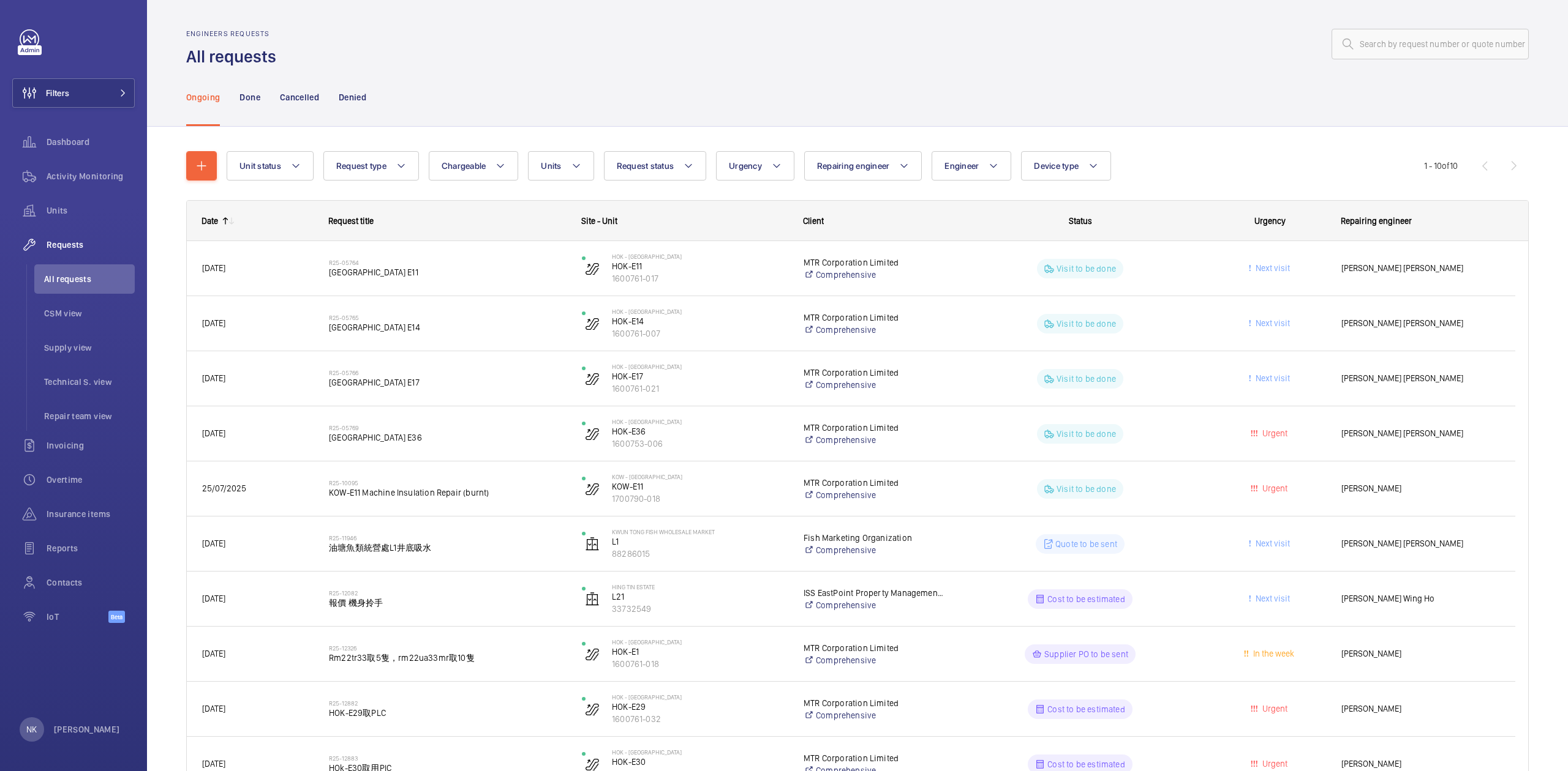
click at [503, 131] on div "Unit status Request type Chargeable Units Request status Urgency Repairing engi…" at bounding box center [857, 477] width 1342 height 690
click at [317, 94] on p "Cancelled" at bounding box center [299, 97] width 39 height 12
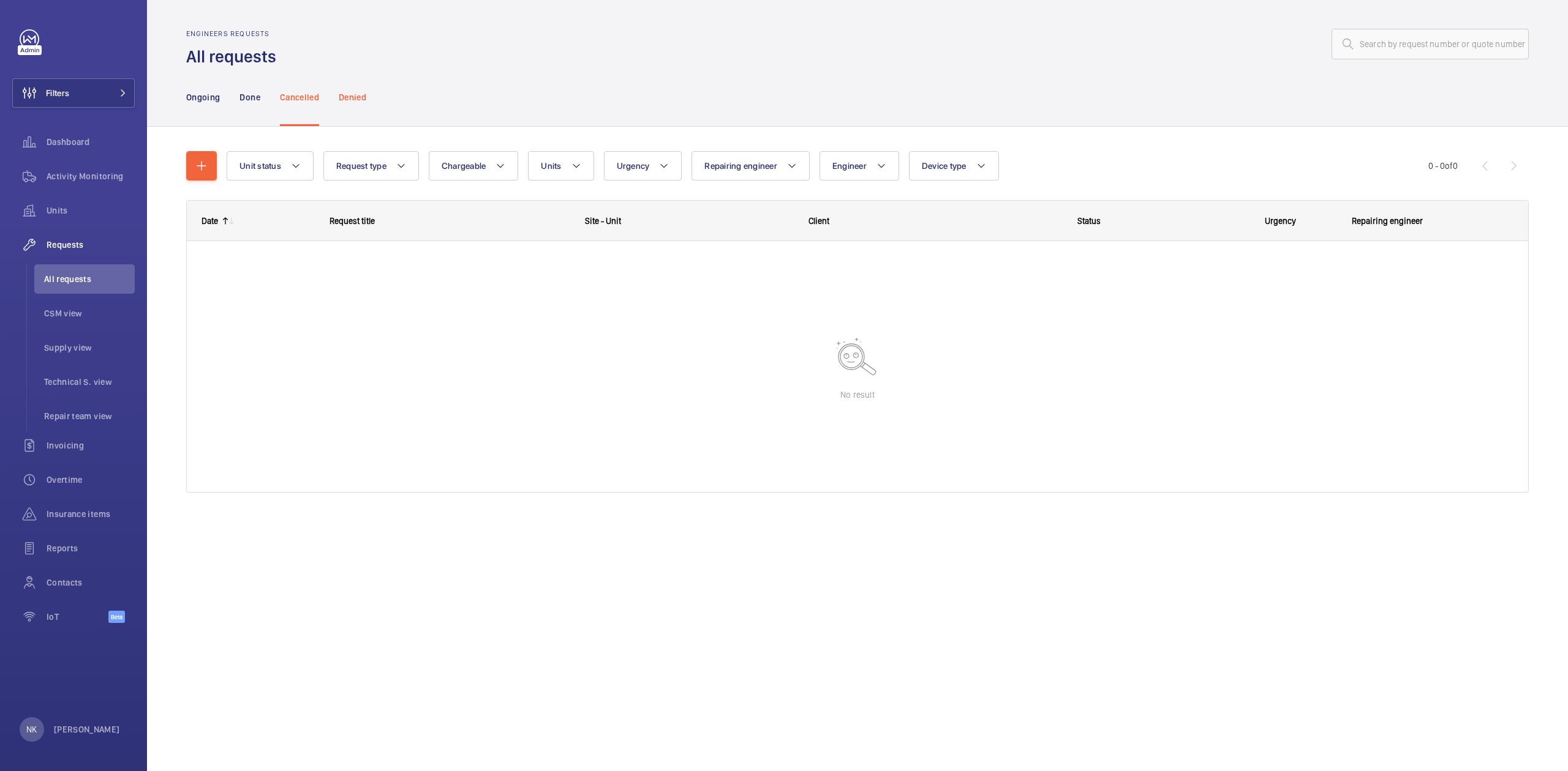
click at [364, 94] on p "Denied" at bounding box center [352, 97] width 28 height 12
click at [73, 314] on span "CSM view" at bounding box center [89, 313] width 91 height 12
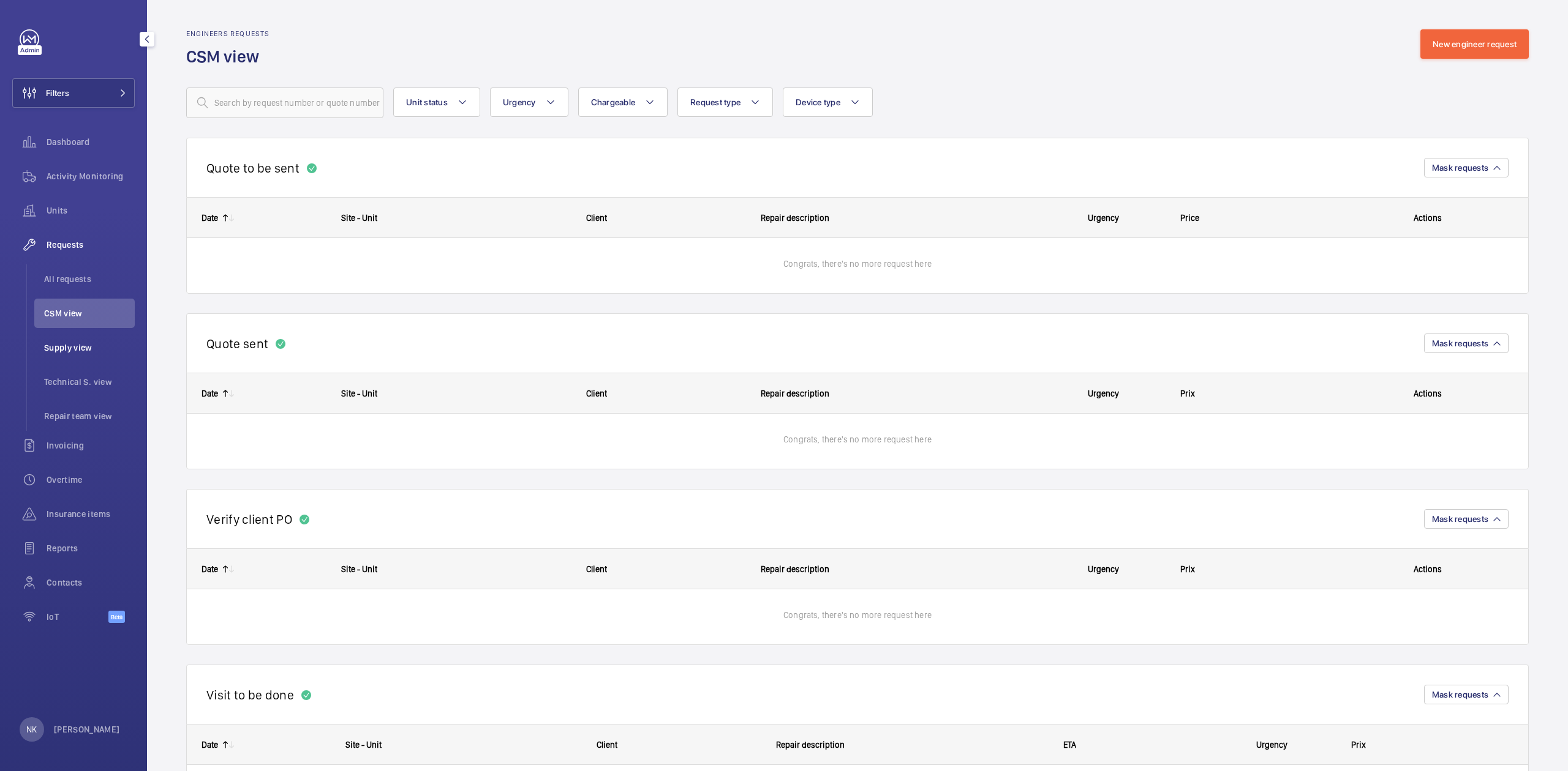
click at [77, 354] on li "Supply view" at bounding box center [85, 347] width 100 height 29
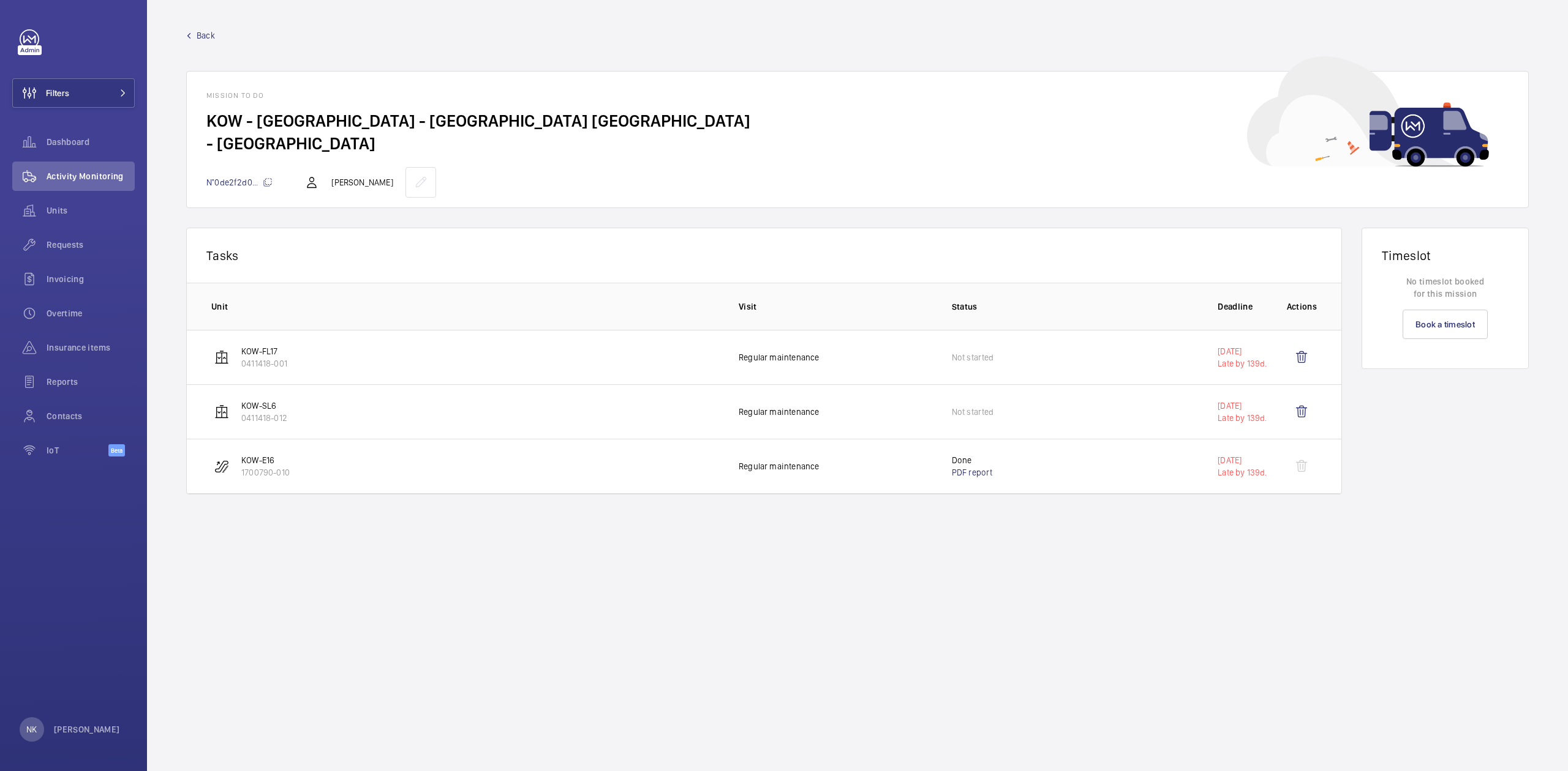
click at [792, 466] on p "Regular maintenance" at bounding box center [778, 466] width 80 height 12
click at [968, 470] on link "PDF report" at bounding box center [972, 472] width 41 height 9
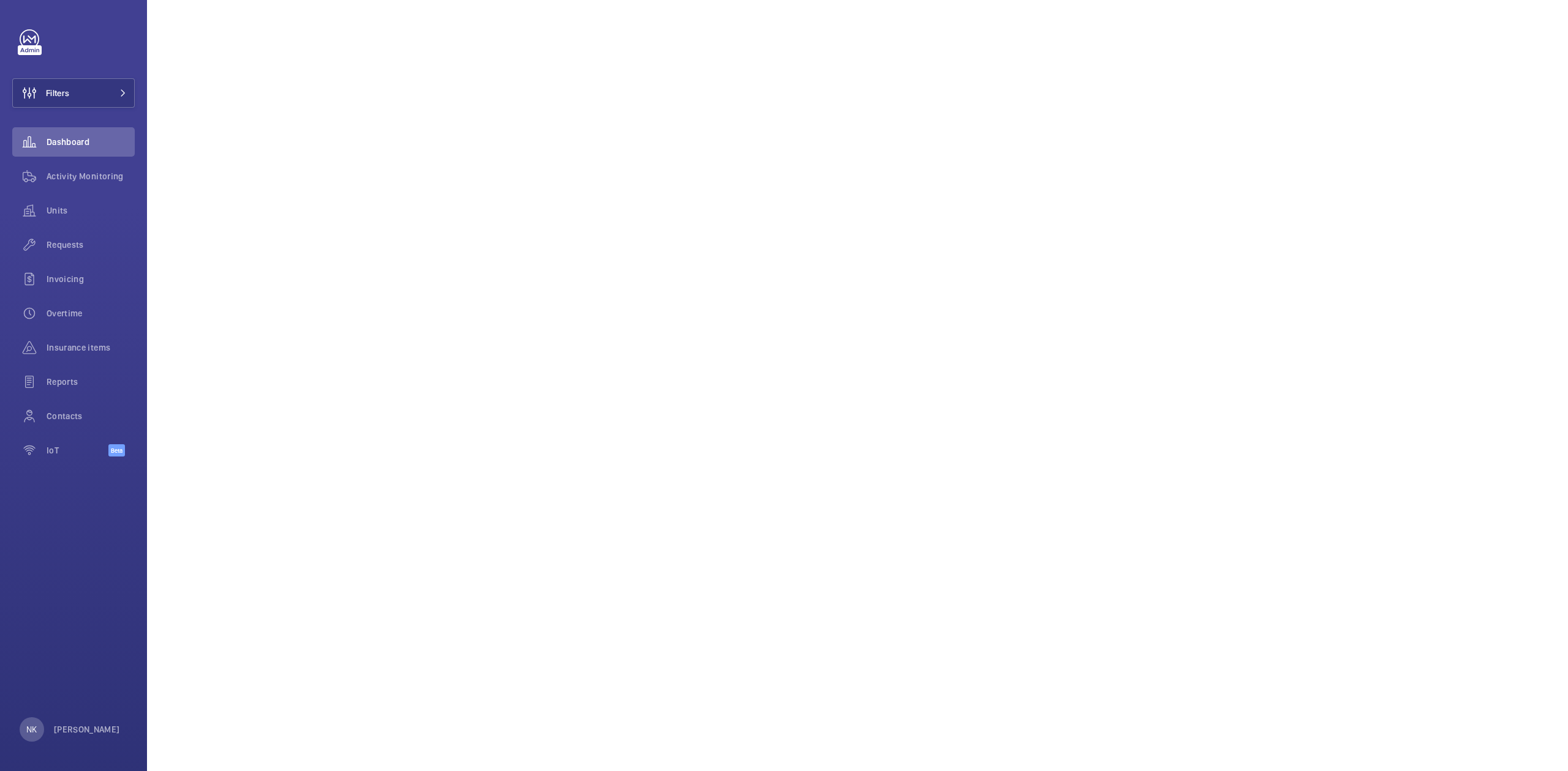
scroll to position [163, 0]
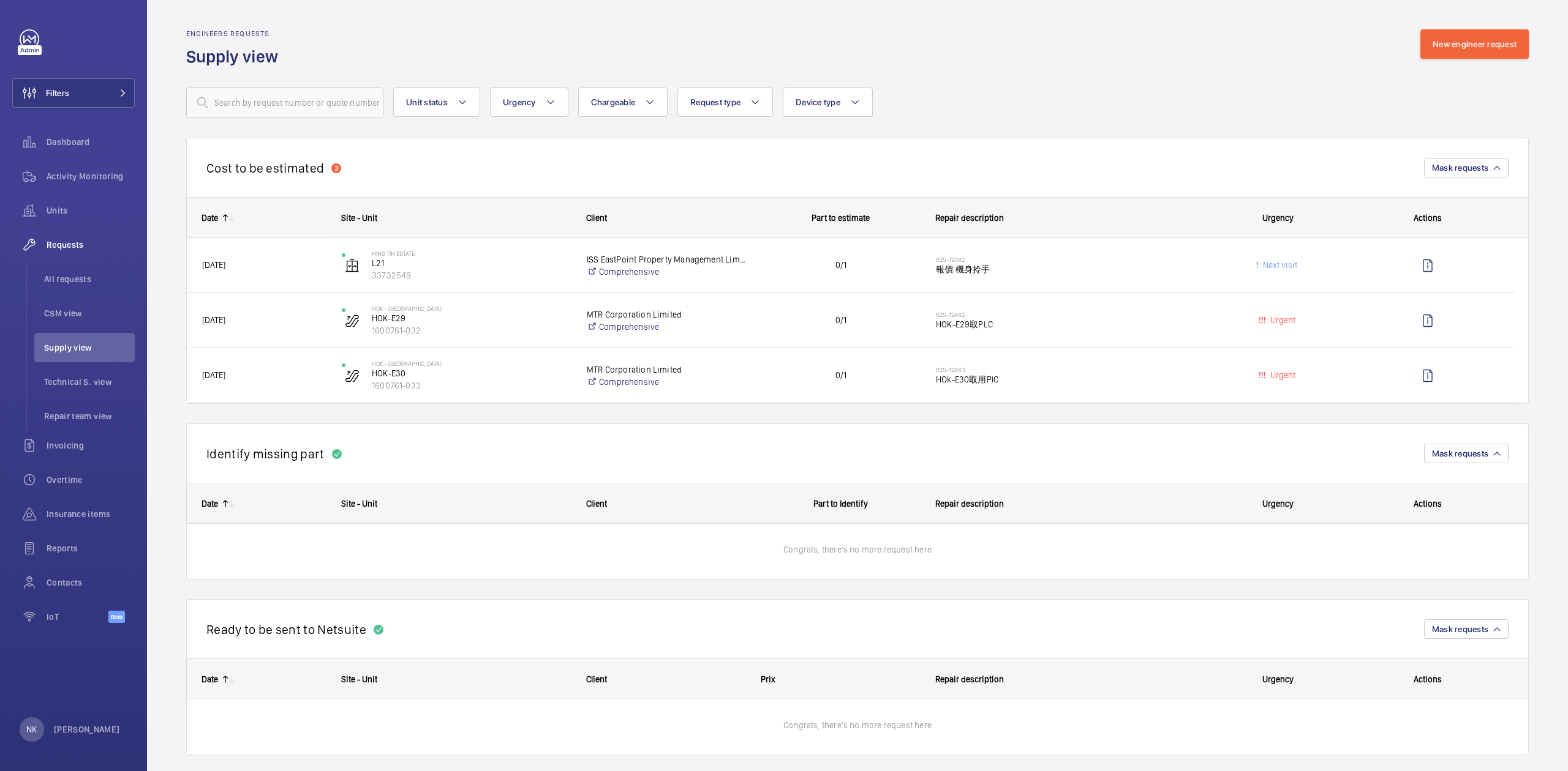
click at [1098, 64] on div "Engineers requests Supply view New engineer request" at bounding box center [857, 48] width 1342 height 39
drag, startPoint x: 904, startPoint y: 129, endPoint x: 911, endPoint y: 129, distance: 7.0
click at [908, 130] on wm-front-repair-requests-business-view "Engineers requests Supply view New engineer request Unit status Urgency Chargea…" at bounding box center [857, 655] width 1342 height 1253
